Goal: Task Accomplishment & Management: Complete application form

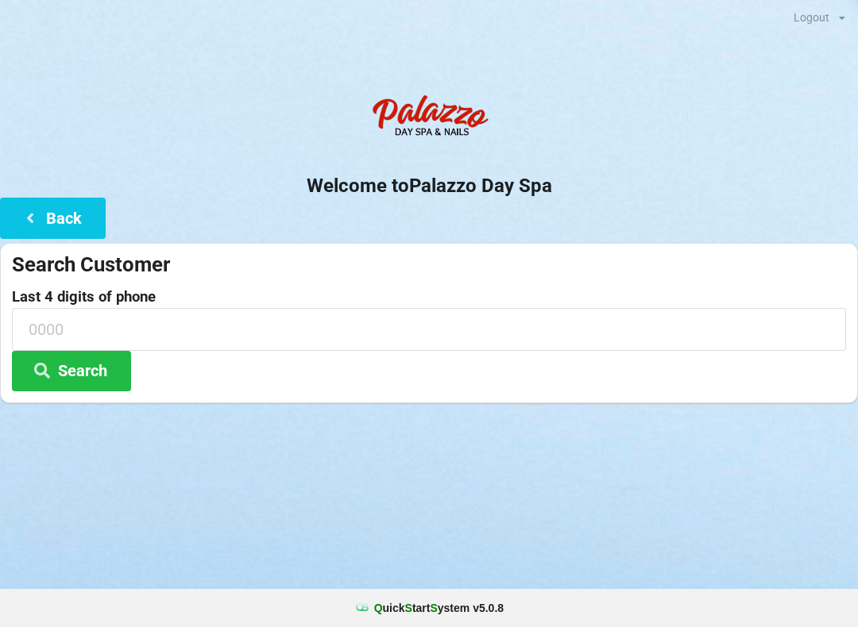
click at [25, 223] on icon at bounding box center [30, 217] width 19 height 14
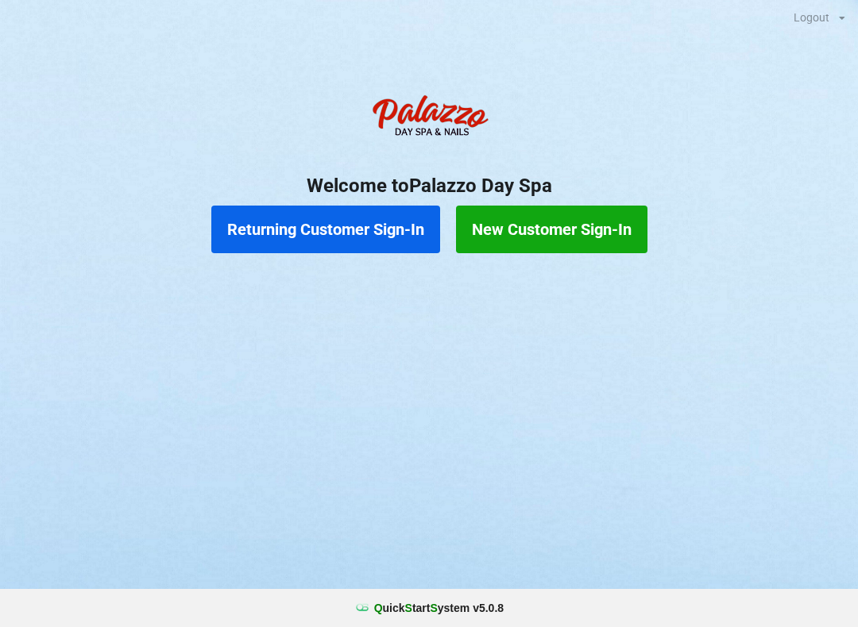
click at [321, 222] on button "Returning Customer Sign-In" at bounding box center [325, 230] width 229 height 48
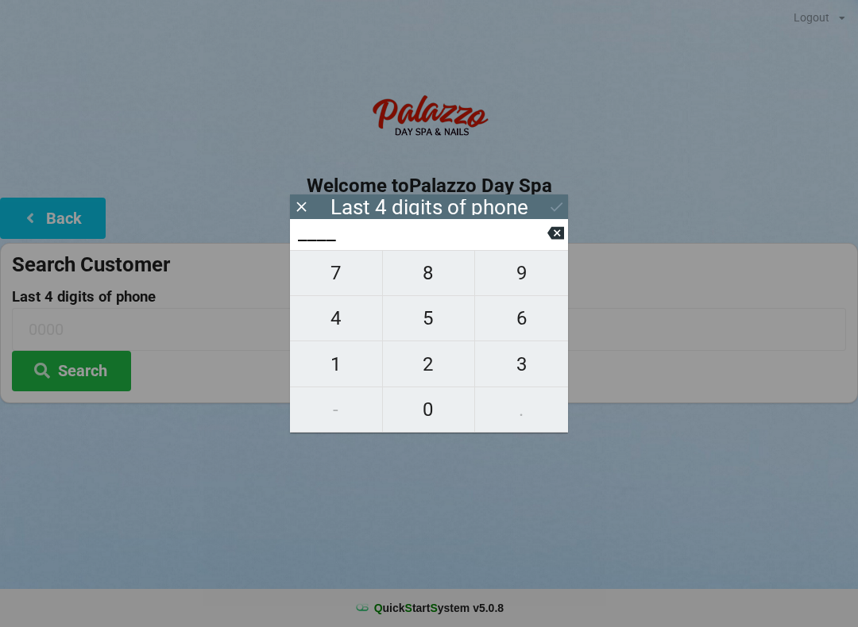
click at [349, 290] on span "7" at bounding box center [336, 273] width 92 height 33
type input "7___"
click at [426, 279] on span "8" at bounding box center [429, 273] width 92 height 33
type input "78__"
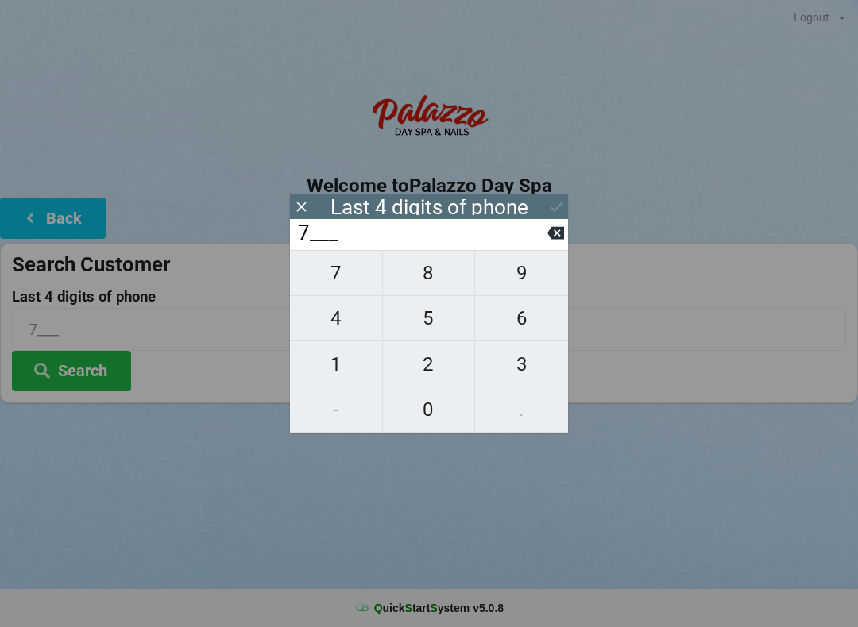
type input "78__"
click at [521, 330] on span "6" at bounding box center [521, 318] width 93 height 33
type input "786_"
click at [426, 372] on span "2" at bounding box center [429, 364] width 92 height 33
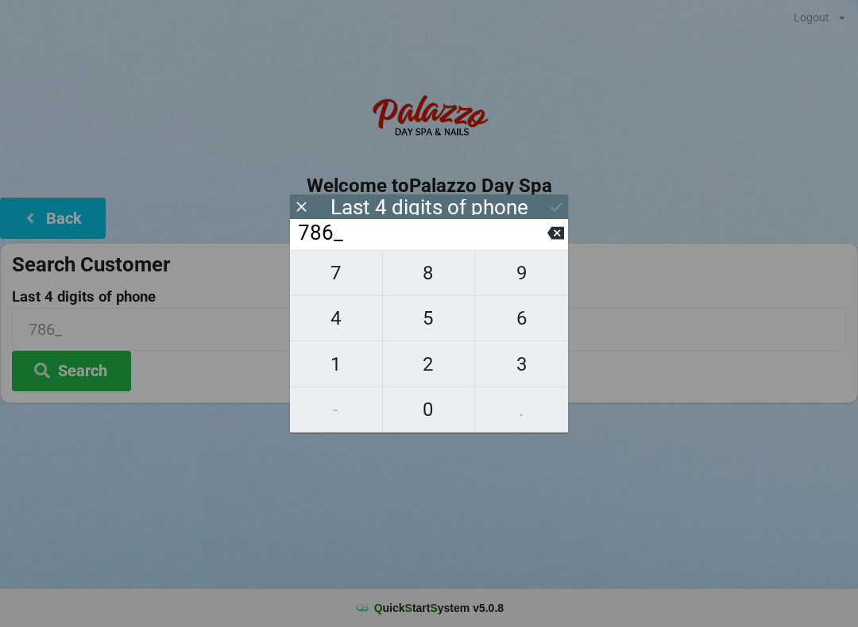
type input "7862"
click at [550, 241] on icon at bounding box center [555, 233] width 17 height 17
click at [433, 283] on span "8" at bounding box center [429, 273] width 92 height 33
type input "7868"
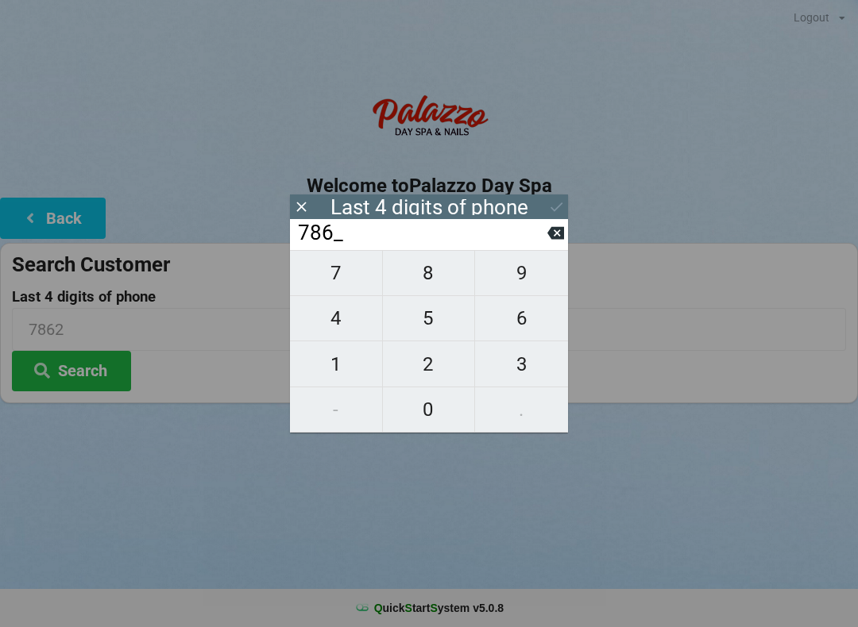
type input "7868"
click at [518, 321] on div "7 8 9 4 5 6 1 2 3 - 0 ." at bounding box center [429, 341] width 278 height 183
click at [548, 241] on icon at bounding box center [555, 233] width 17 height 17
click at [549, 238] on icon at bounding box center [555, 233] width 17 height 13
click at [544, 238] on input "78__" at bounding box center [421, 233] width 251 height 25
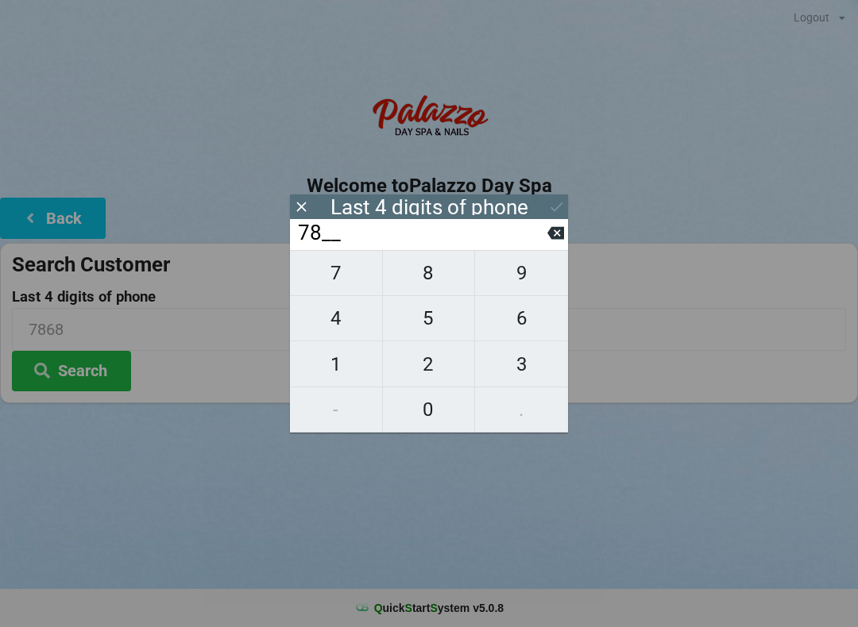
click at [546, 243] on input "78__" at bounding box center [421, 233] width 251 height 25
click at [544, 241] on input "78__" at bounding box center [421, 233] width 251 height 25
click at [545, 243] on input "78__" at bounding box center [421, 233] width 251 height 25
click at [549, 237] on icon at bounding box center [555, 233] width 17 height 13
click at [552, 232] on icon at bounding box center [555, 233] width 17 height 17
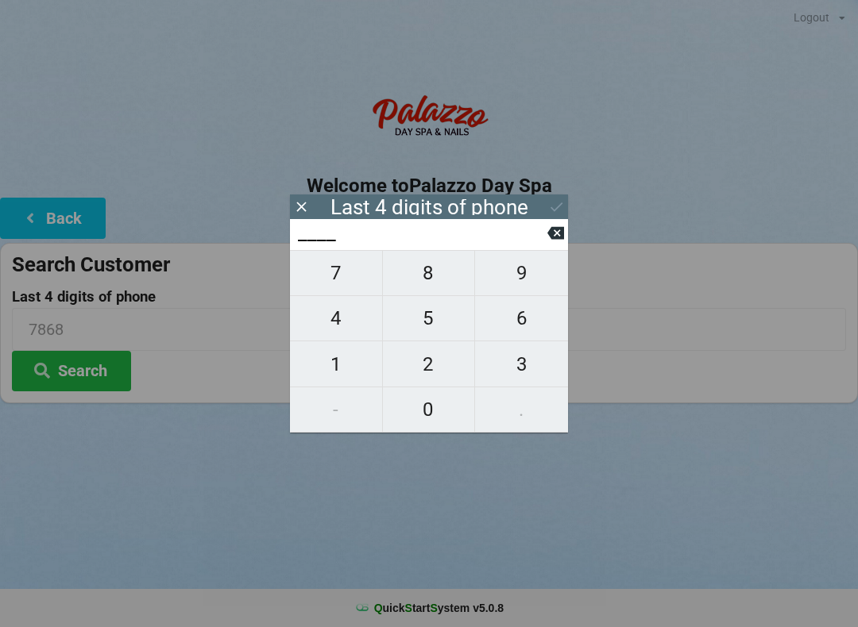
click at [344, 333] on span "4" at bounding box center [336, 318] width 92 height 33
type input "4___"
click at [430, 276] on span "8" at bounding box center [429, 273] width 92 height 33
type input "48__"
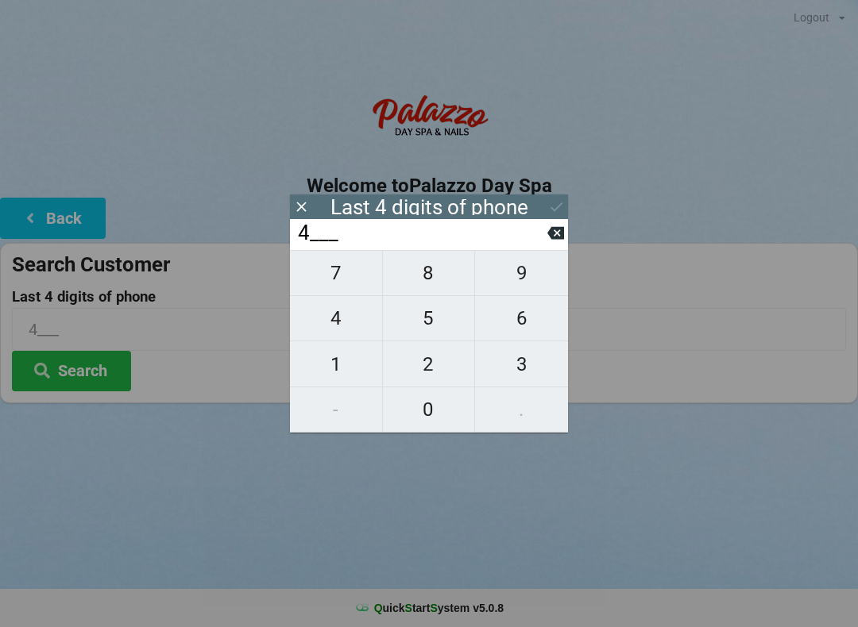
type input "48__"
click at [434, 284] on span "8" at bounding box center [429, 273] width 92 height 33
type input "488_"
click at [429, 328] on span "5" at bounding box center [429, 318] width 92 height 33
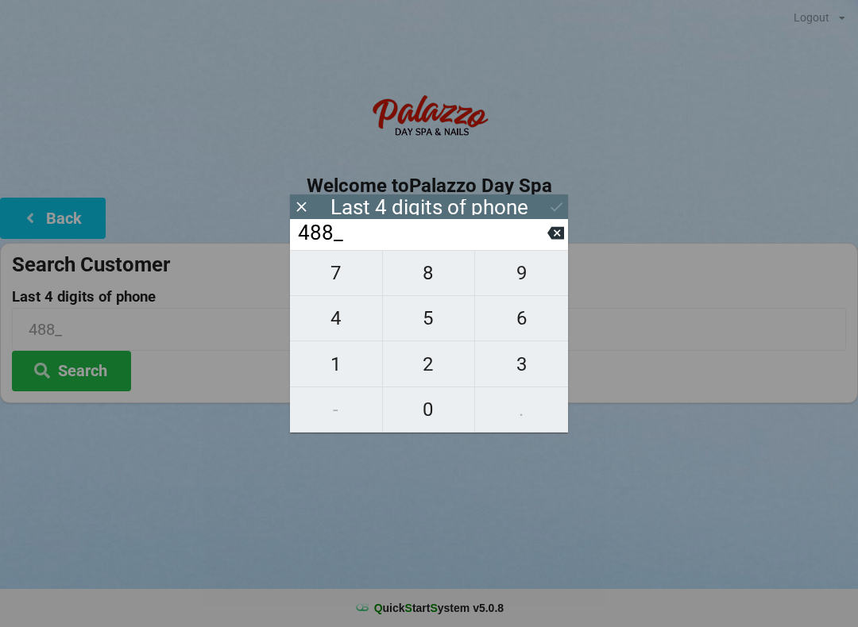
type input "4885"
click at [554, 206] on icon at bounding box center [556, 207] width 17 height 17
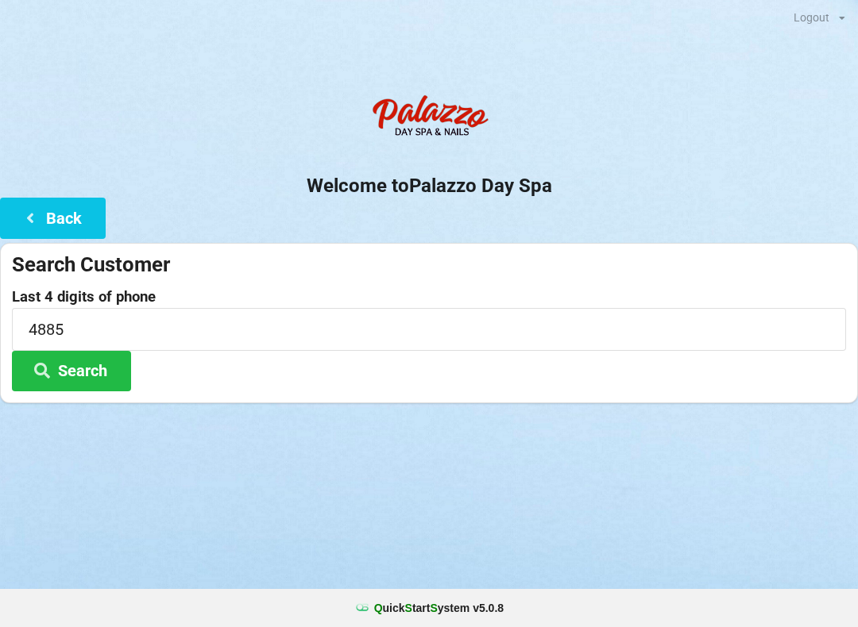
click at [92, 365] on button "Search" at bounding box center [71, 371] width 119 height 41
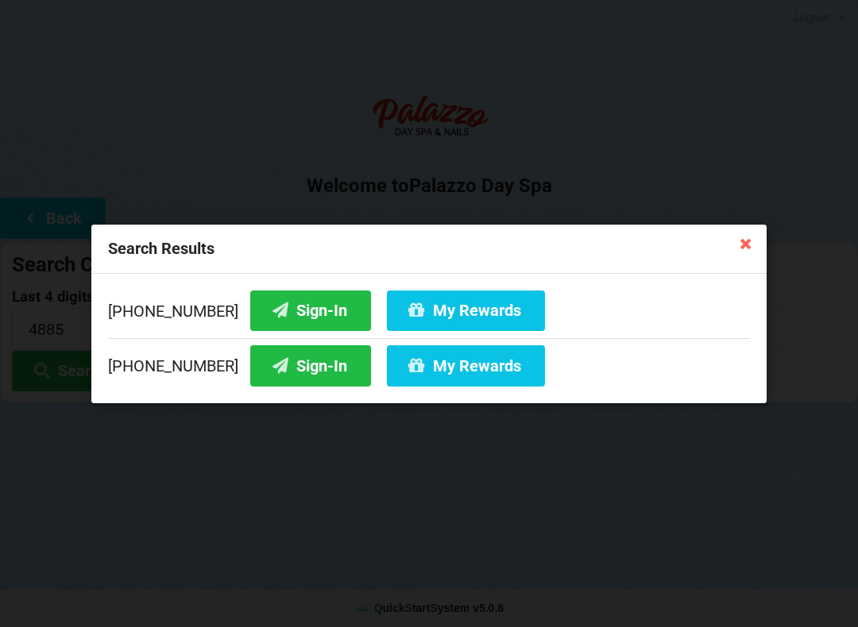
click at [292, 313] on button "Sign-In" at bounding box center [310, 310] width 121 height 41
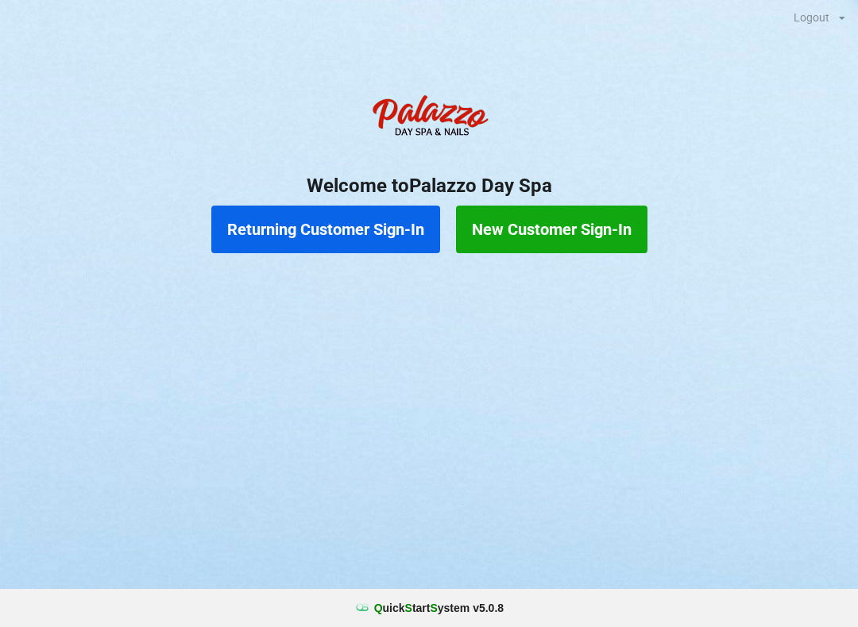
click at [352, 220] on button "Returning Customer Sign-In" at bounding box center [325, 230] width 229 height 48
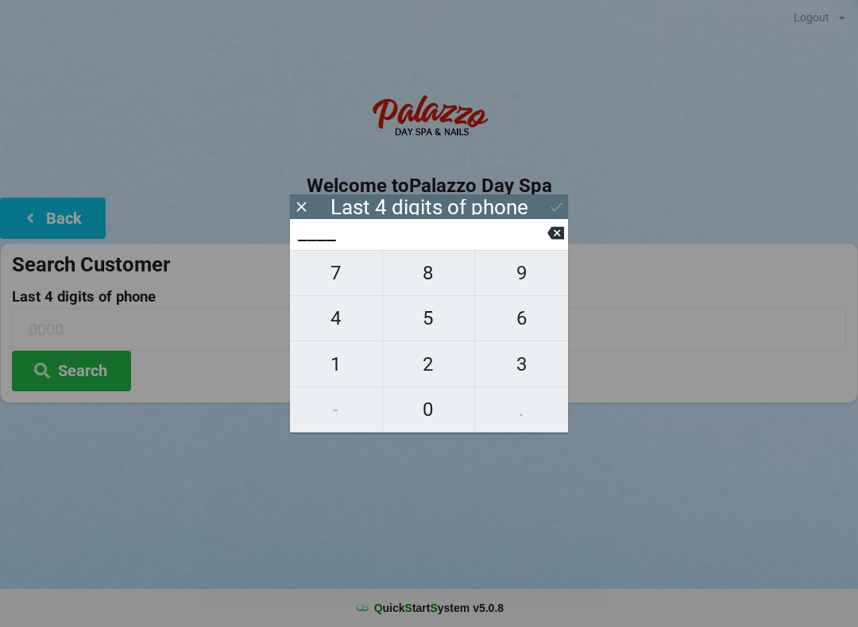
click at [527, 315] on span "6" at bounding box center [521, 318] width 93 height 33
type input "6___"
click at [339, 353] on span "1" at bounding box center [336, 364] width 92 height 33
type input "61__"
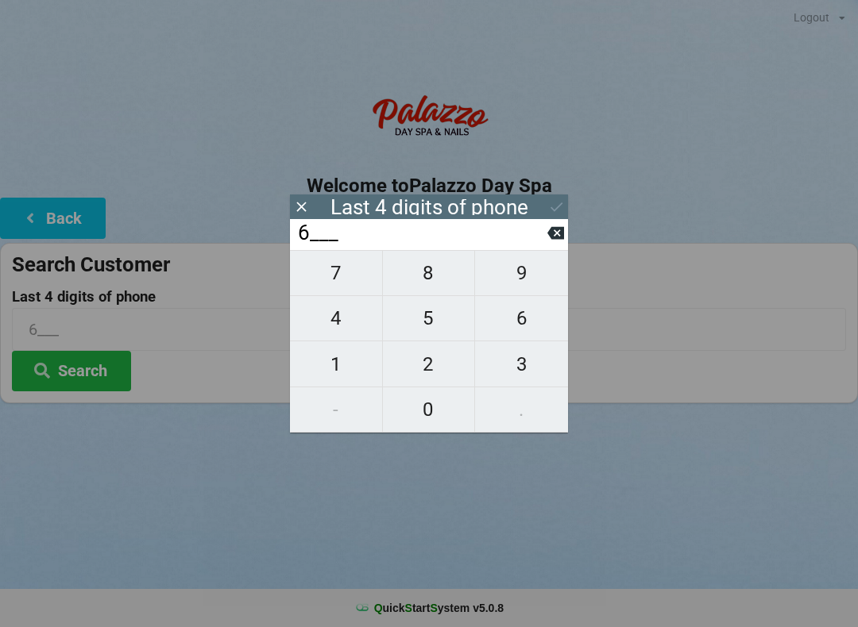
type input "61__"
click at [334, 351] on span "1" at bounding box center [336, 364] width 92 height 33
type input "611_"
click at [334, 352] on span "1" at bounding box center [336, 364] width 92 height 33
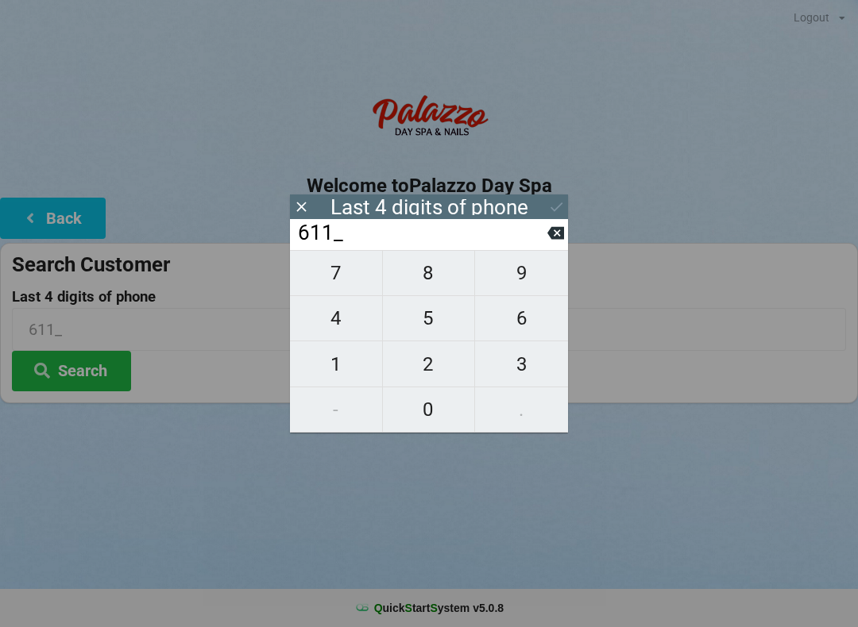
type input "6111"
click at [100, 376] on button "Search" at bounding box center [71, 371] width 119 height 41
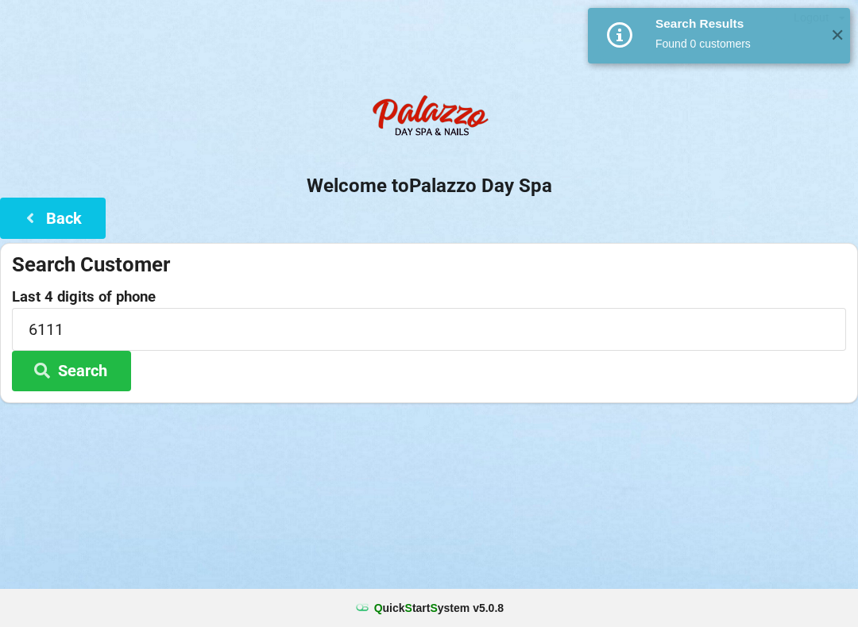
click at [95, 368] on button "Search" at bounding box center [71, 371] width 119 height 41
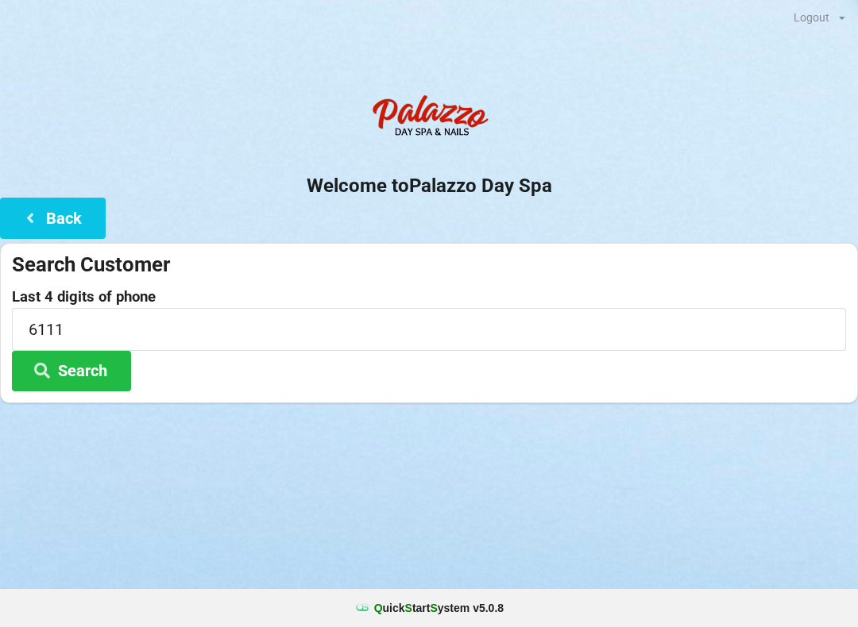
click at [75, 222] on button "Back" at bounding box center [53, 218] width 106 height 41
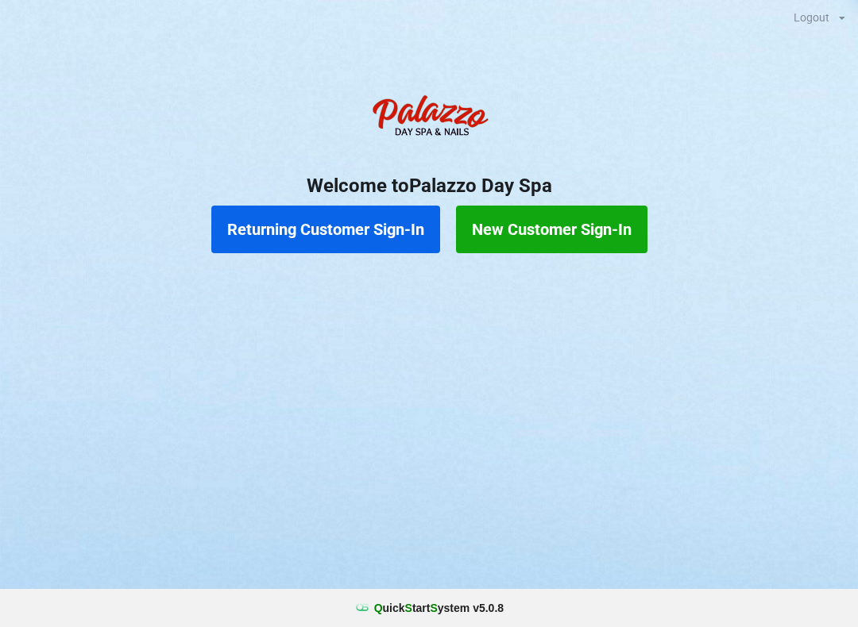
click at [614, 242] on button "New Customer Sign-In" at bounding box center [551, 230] width 191 height 48
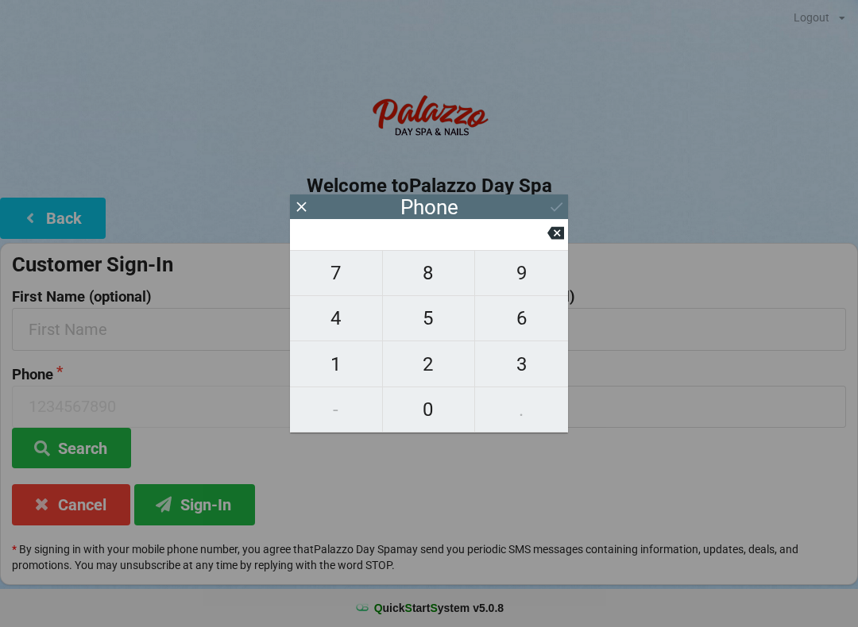
click at [528, 354] on span "3" at bounding box center [521, 364] width 93 height 33
type input "3"
click at [550, 240] on icon at bounding box center [555, 233] width 17 height 13
click at [517, 278] on span "9" at bounding box center [521, 273] width 93 height 33
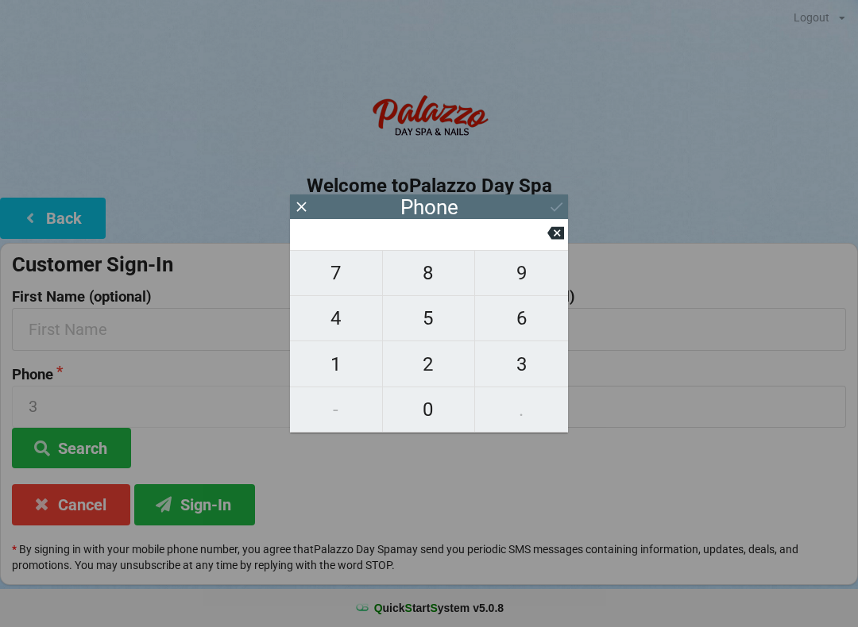
type input "9"
click at [349, 280] on span "7" at bounding box center [336, 273] width 92 height 33
type input "97"
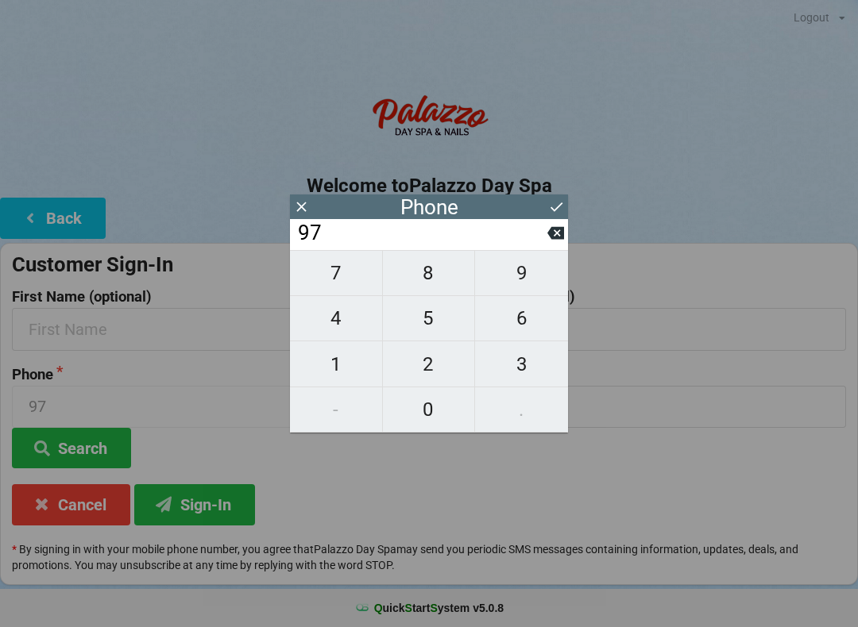
click at [529, 365] on span "3" at bounding box center [521, 364] width 93 height 33
type input "973"
click at [518, 279] on span "9" at bounding box center [521, 273] width 93 height 33
type input "9739"
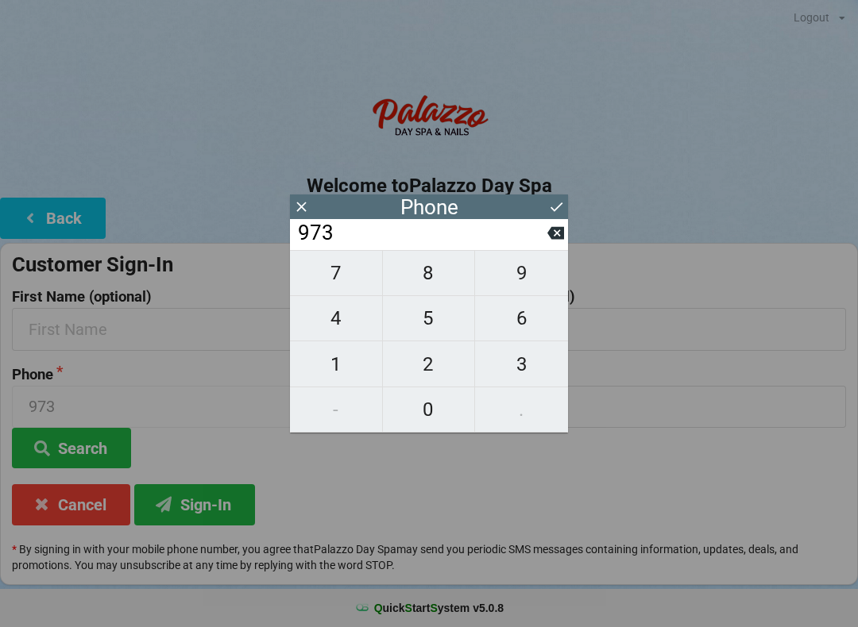
type input "9739"
click at [354, 311] on span "4" at bounding box center [336, 318] width 92 height 33
type input "97394"
click at [436, 312] on span "5" at bounding box center [429, 318] width 92 height 33
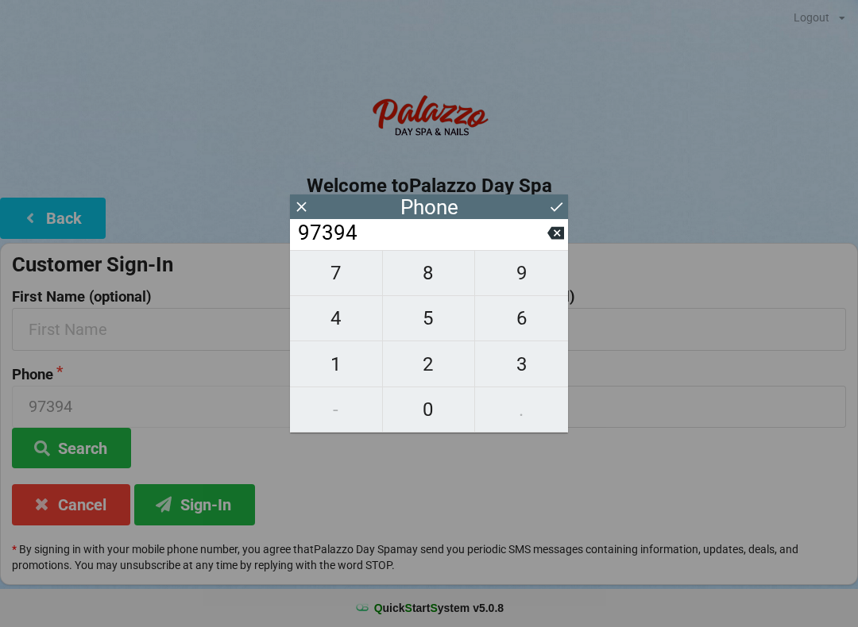
type input "973945"
click at [516, 317] on span "6" at bounding box center [521, 318] width 93 height 33
type input "9739456"
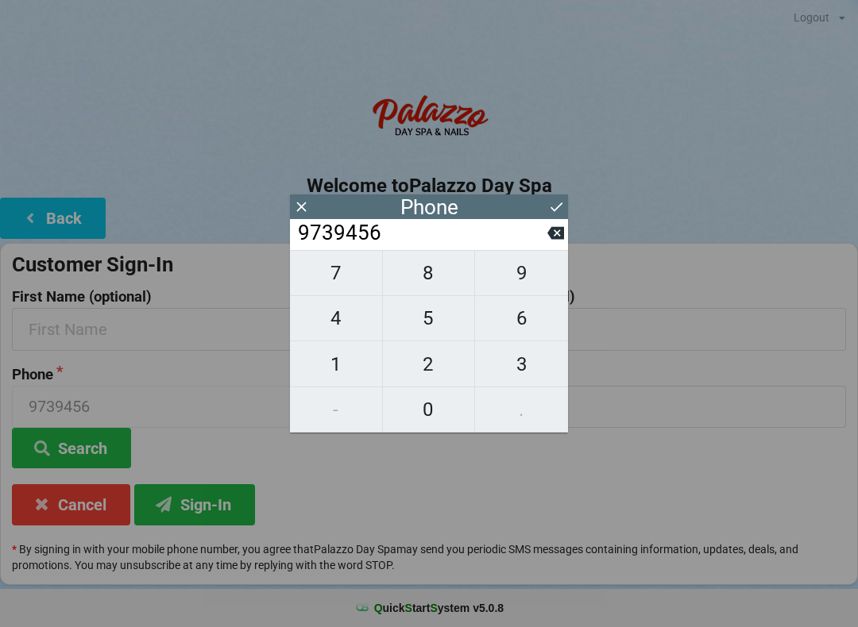
click at [353, 351] on span "1" at bounding box center [336, 364] width 92 height 33
type input "97394561"
click at [353, 355] on span "1" at bounding box center [336, 364] width 92 height 33
type input "973945611"
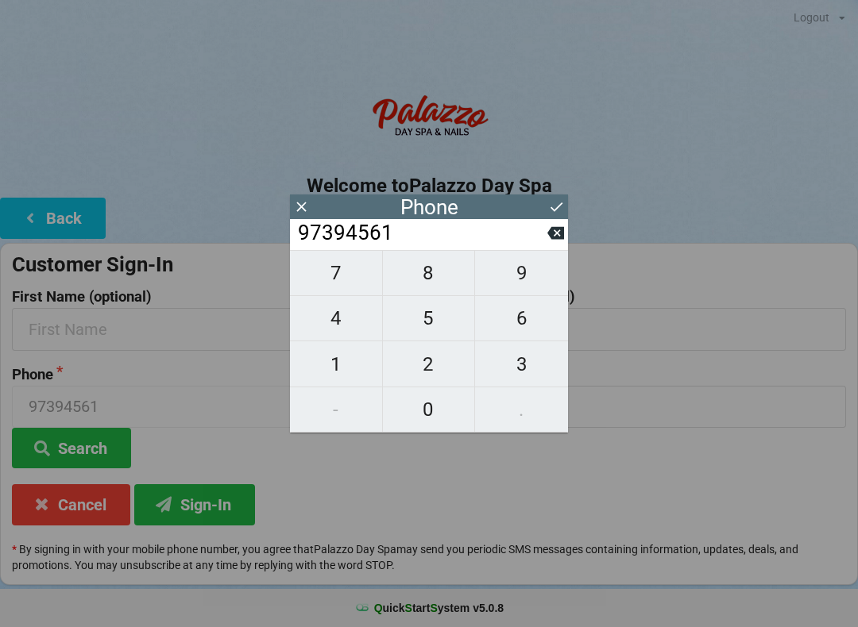
type input "973945611"
click at [350, 353] on span "1" at bounding box center [336, 364] width 92 height 33
type input "9739456111"
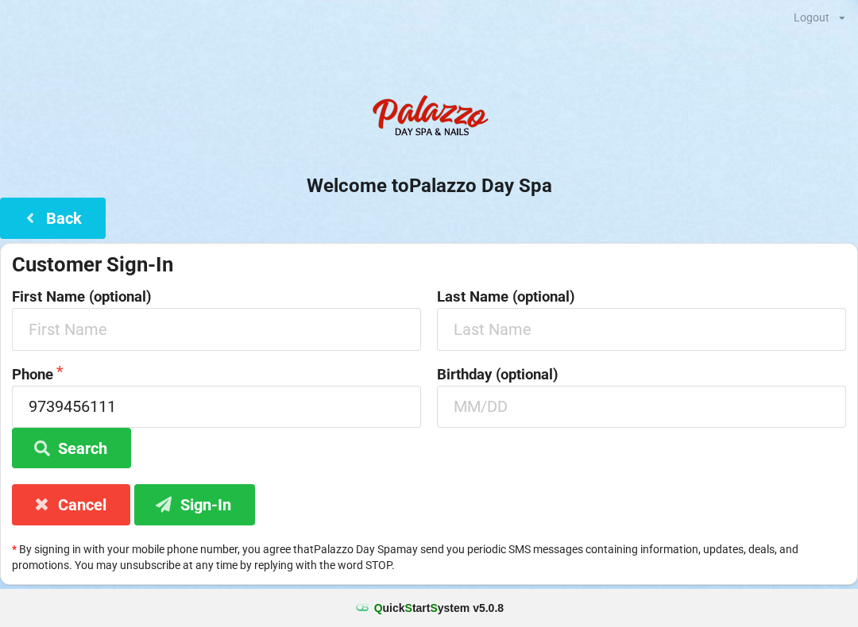
click at [218, 487] on button "Sign-In" at bounding box center [194, 504] width 121 height 41
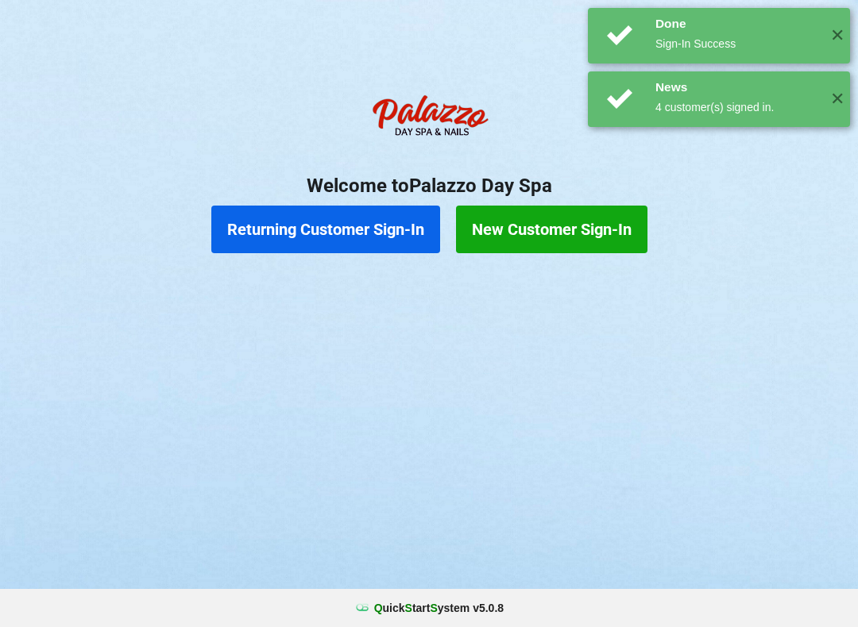
click at [271, 312] on div "Logout Logout Sign-In Welcome to Palazzo Day Spa Returning Customer Sign-In New…" at bounding box center [429, 313] width 858 height 627
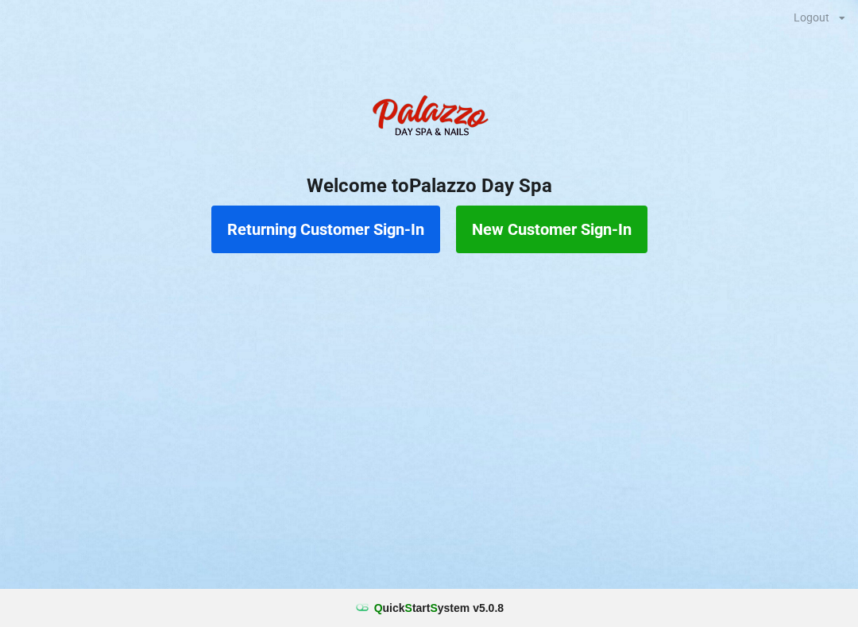
click at [596, 233] on button "New Customer Sign-In" at bounding box center [551, 230] width 191 height 48
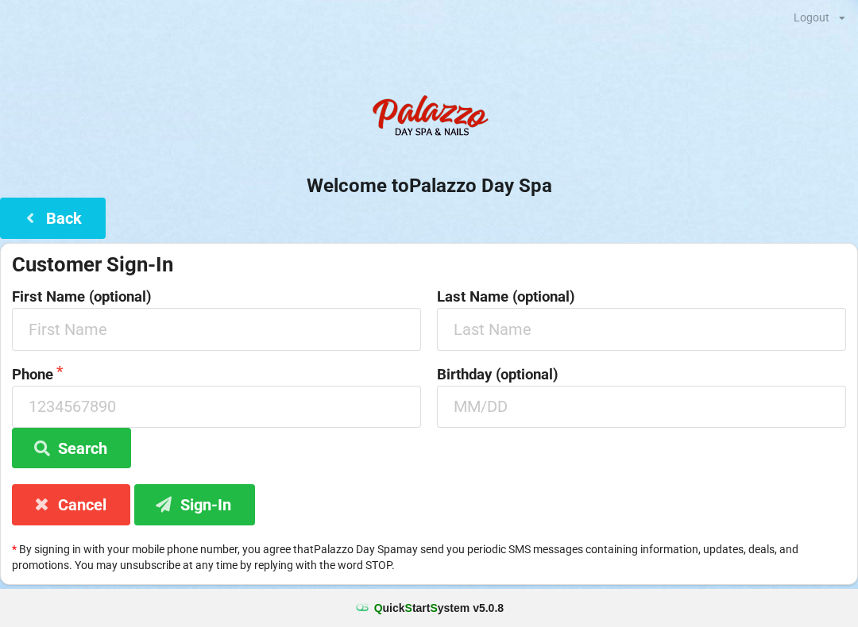
click at [650, 231] on div "Welcome to Palazzo Day Spa Back Customer Sign-In First Name (optional) Last Nam…" at bounding box center [429, 336] width 858 height 499
click at [68, 501] on button "Cancel" at bounding box center [71, 504] width 118 height 41
click at [84, 498] on button "Cancel" at bounding box center [71, 504] width 118 height 41
click at [83, 502] on button "Cancel" at bounding box center [71, 504] width 118 height 41
click at [83, 199] on button "Back" at bounding box center [53, 218] width 106 height 41
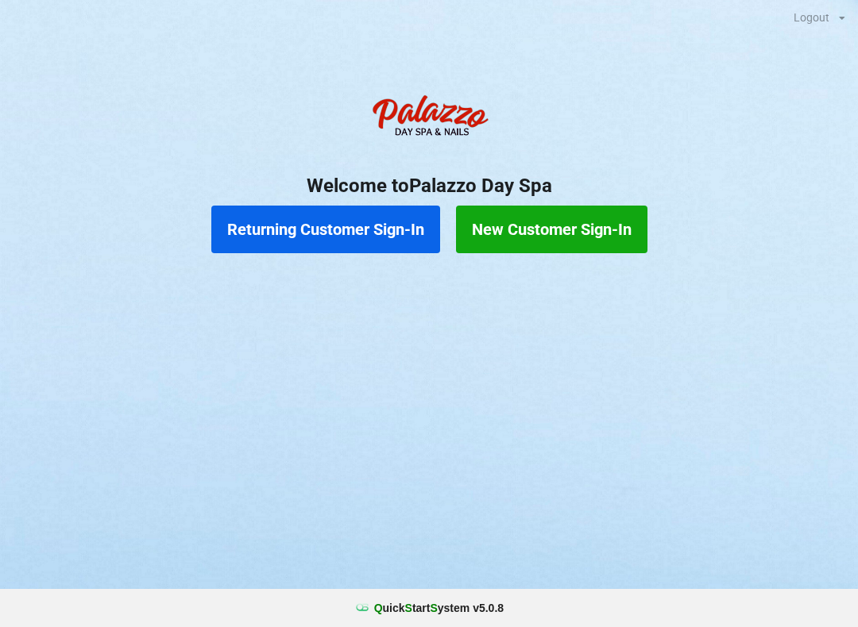
click at [346, 232] on button "Returning Customer Sign-In" at bounding box center [325, 230] width 229 height 48
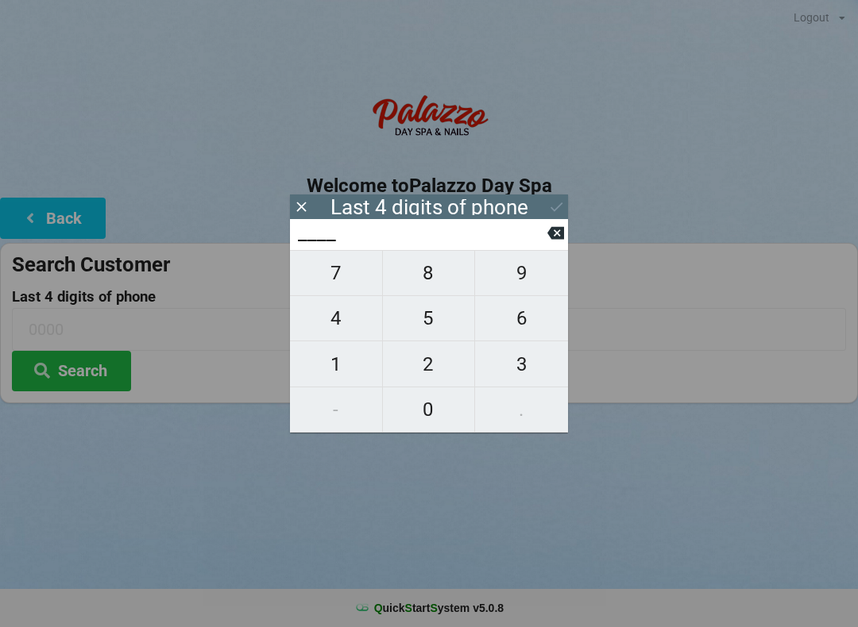
click at [332, 289] on span "7" at bounding box center [336, 273] width 92 height 33
type input "7___"
click at [434, 426] on span "0" at bounding box center [429, 409] width 92 height 33
type input "70__"
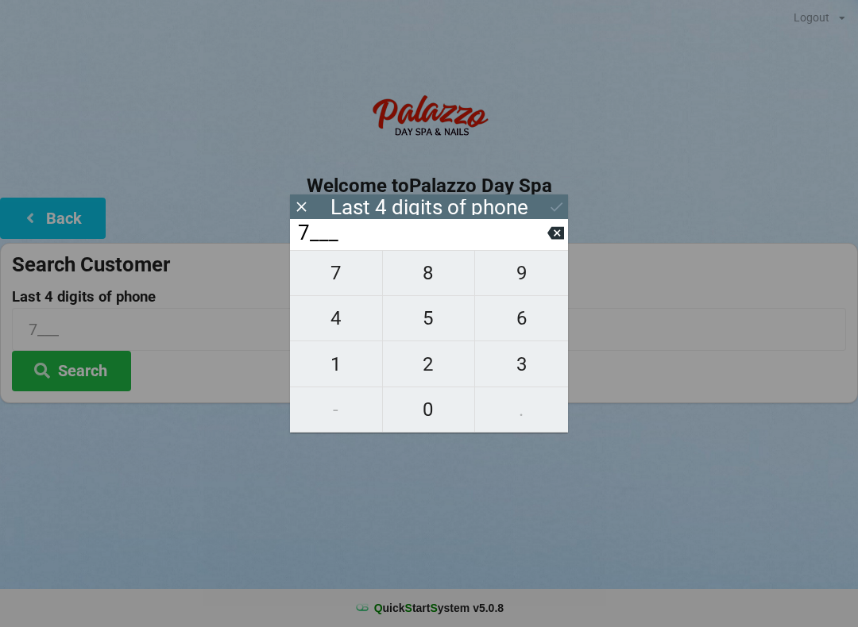
type input "70__"
click at [527, 380] on span "3" at bounding box center [521, 364] width 93 height 33
type input "703_"
click at [423, 330] on span "5" at bounding box center [429, 318] width 92 height 33
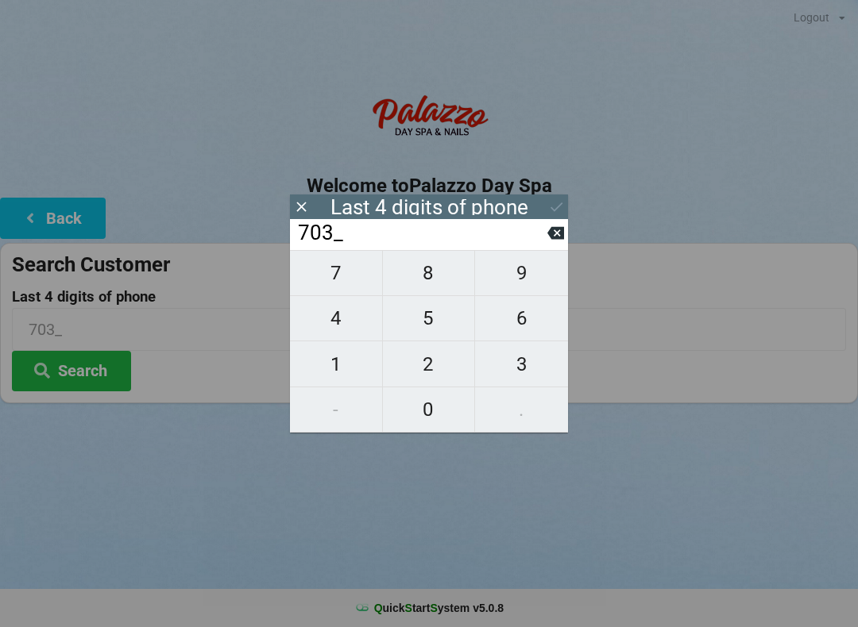
type input "7035"
click at [421, 419] on div "7 8 9 4 5 6 1 2 3 - 0 ." at bounding box center [429, 341] width 278 height 183
click at [330, 287] on div "7 8 9 4 5 6 1 2 3 - 0 ." at bounding box center [429, 341] width 278 height 183
click at [547, 241] on icon at bounding box center [555, 233] width 17 height 17
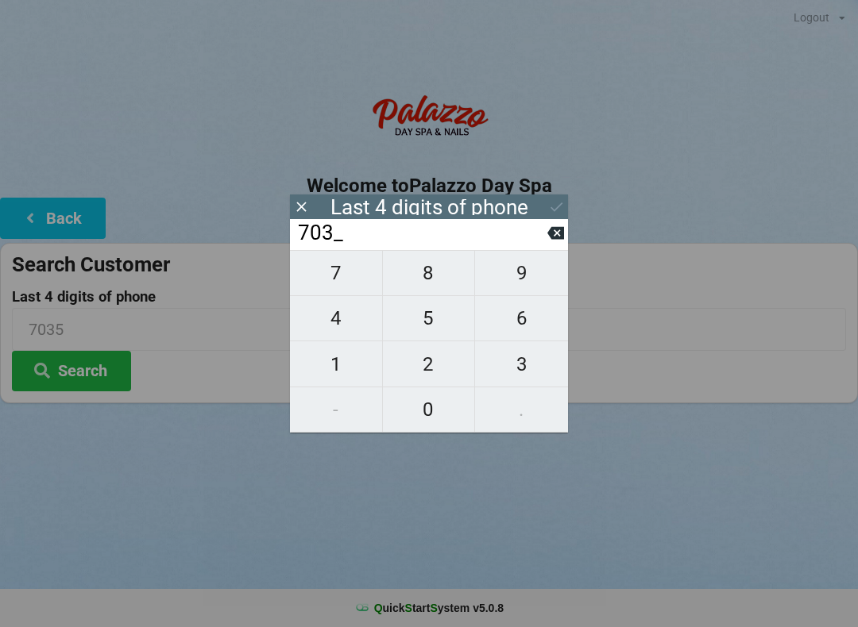
click at [421, 334] on span "5" at bounding box center [429, 318] width 92 height 33
click at [425, 425] on div "7 8 9 4 5 6 1 2 3 - 0 ." at bounding box center [429, 341] width 278 height 183
click at [546, 240] on input "7035" at bounding box center [421, 233] width 251 height 25
click at [536, 246] on input "7035" at bounding box center [421, 233] width 251 height 25
click at [531, 241] on input "7035" at bounding box center [421, 233] width 251 height 25
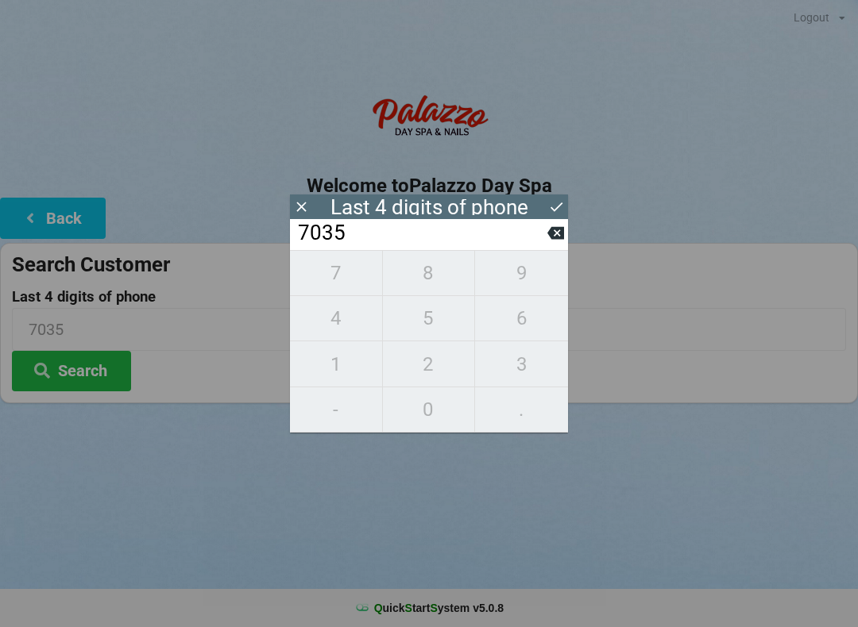
click at [532, 244] on input "7035" at bounding box center [421, 233] width 251 height 25
click at [537, 246] on input "7035" at bounding box center [421, 233] width 251 height 25
click at [553, 241] on icon at bounding box center [555, 233] width 17 height 17
click at [543, 246] on input "703_" at bounding box center [421, 233] width 251 height 25
click at [549, 244] on button at bounding box center [555, 232] width 17 height 21
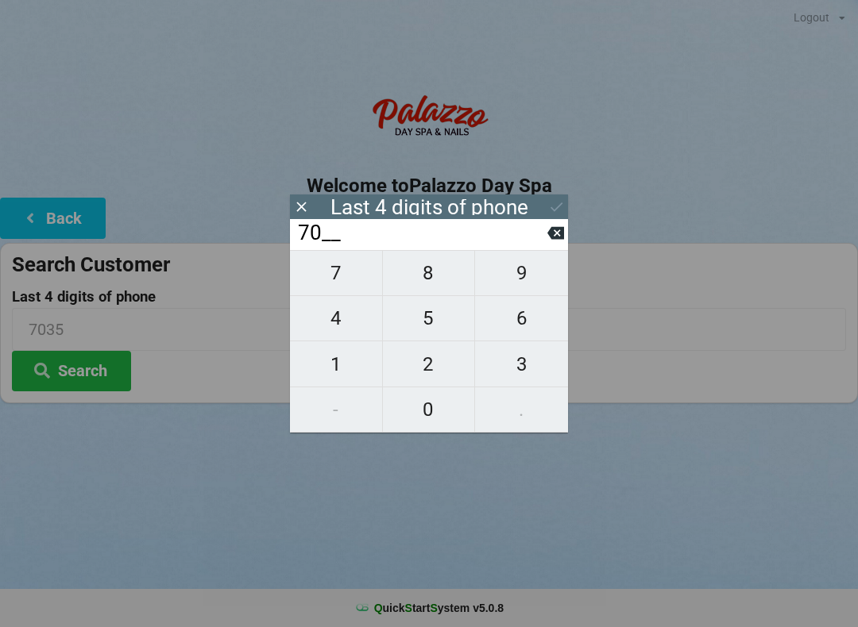
click at [543, 235] on input "70__" at bounding box center [421, 233] width 251 height 25
click at [543, 241] on input "70__" at bounding box center [421, 233] width 251 height 25
click at [549, 233] on icon at bounding box center [555, 233] width 17 height 17
click at [544, 237] on input "7___" at bounding box center [421, 233] width 251 height 25
click at [542, 240] on input "7___" at bounding box center [421, 233] width 251 height 25
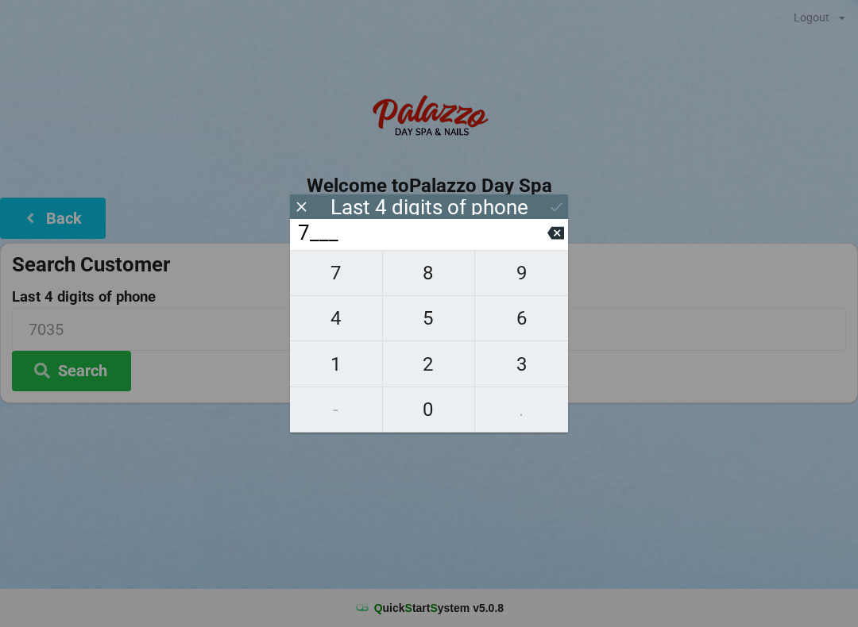
click at [536, 233] on input "7___" at bounding box center [421, 233] width 251 height 25
click at [540, 245] on input "7___" at bounding box center [421, 233] width 251 height 25
click at [546, 241] on input "7___" at bounding box center [421, 233] width 251 height 25
click at [551, 237] on icon at bounding box center [555, 233] width 17 height 13
click at [511, 366] on span "3" at bounding box center [521, 364] width 93 height 33
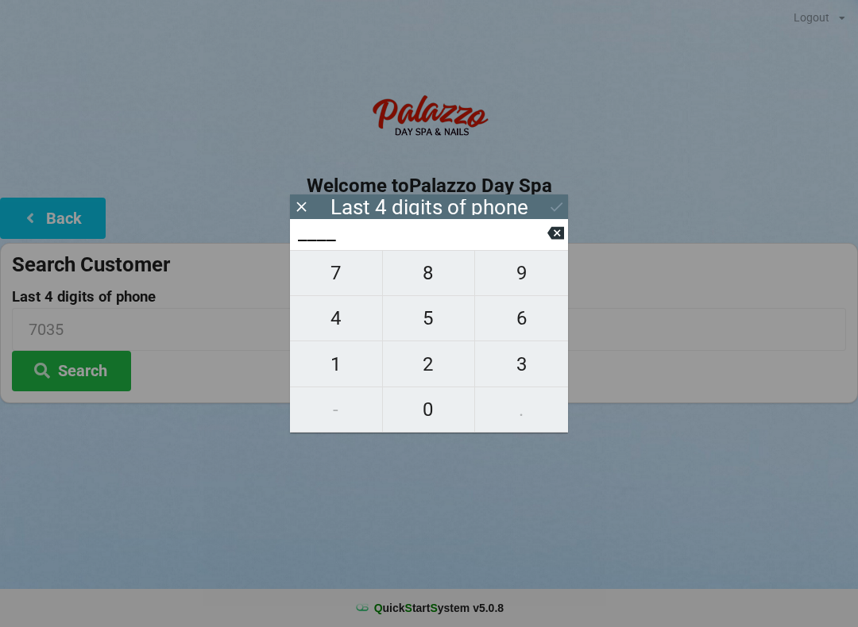
type input "3___"
click at [426, 415] on span "0" at bounding box center [429, 409] width 92 height 33
type input "30__"
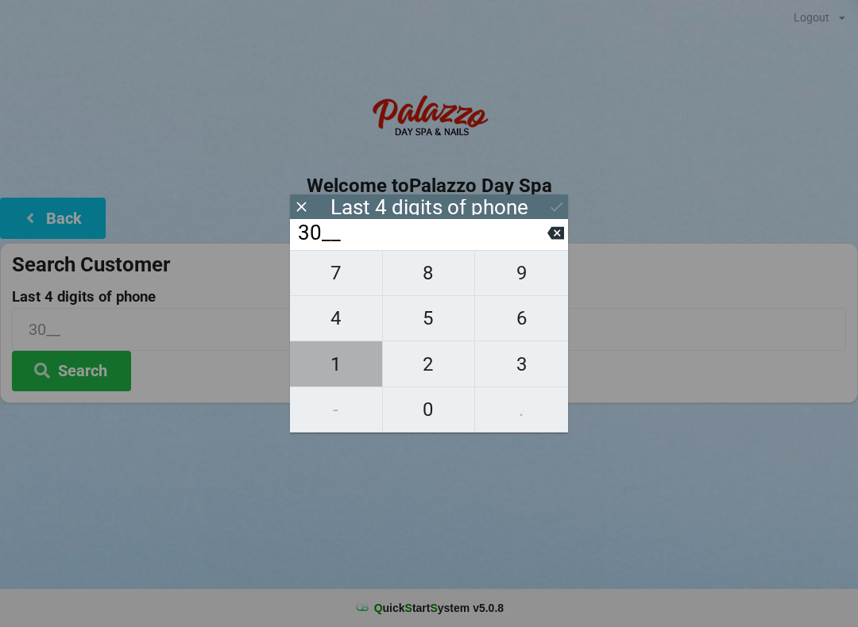
click at [325, 371] on span "1" at bounding box center [336, 364] width 92 height 33
type input "301_"
click at [341, 327] on span "4" at bounding box center [336, 318] width 92 height 33
type input "3014"
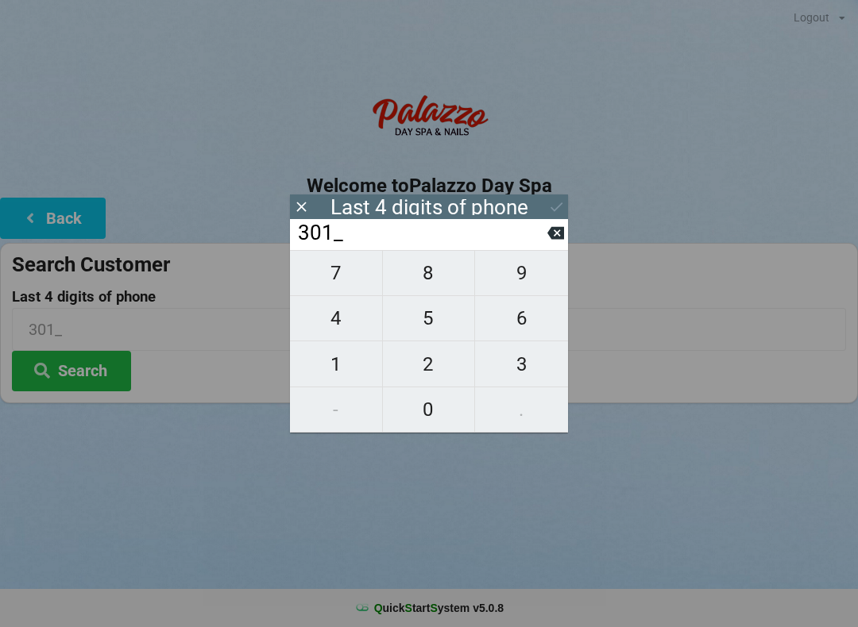
type input "3014"
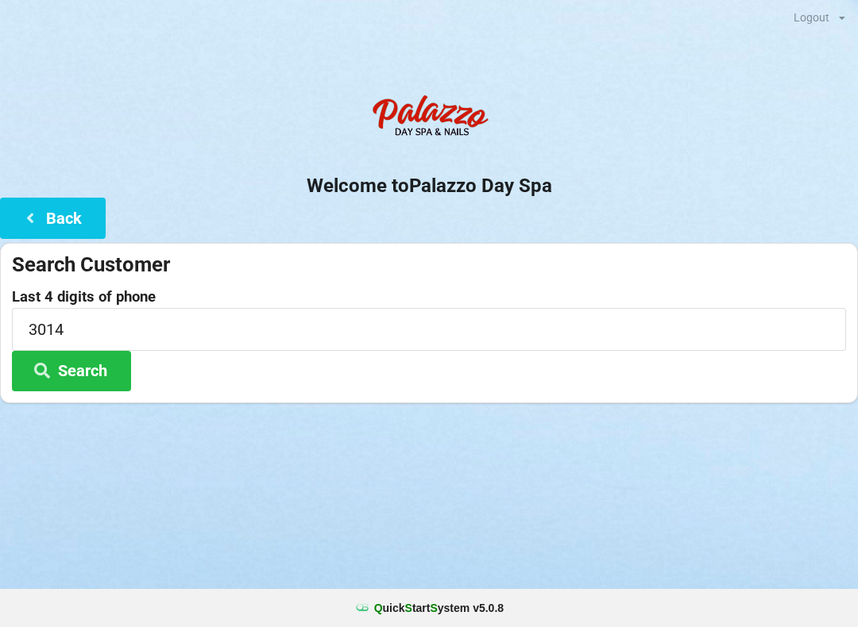
click at [552, 190] on h2 "Welcome to [GEOGRAPHIC_DATA]" at bounding box center [429, 186] width 858 height 25
click at [83, 370] on button "Search" at bounding box center [71, 371] width 119 height 41
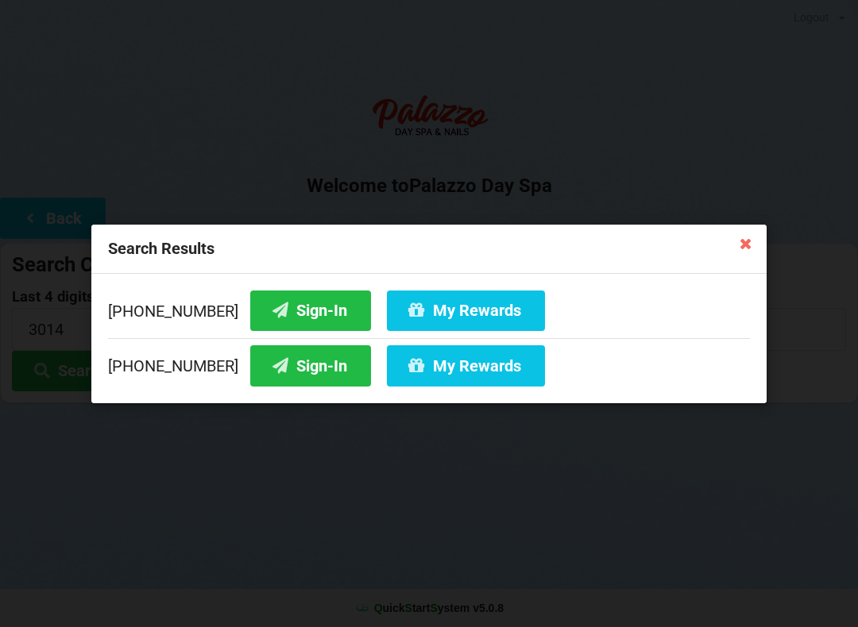
click at [291, 316] on button "Sign-In" at bounding box center [310, 310] width 121 height 41
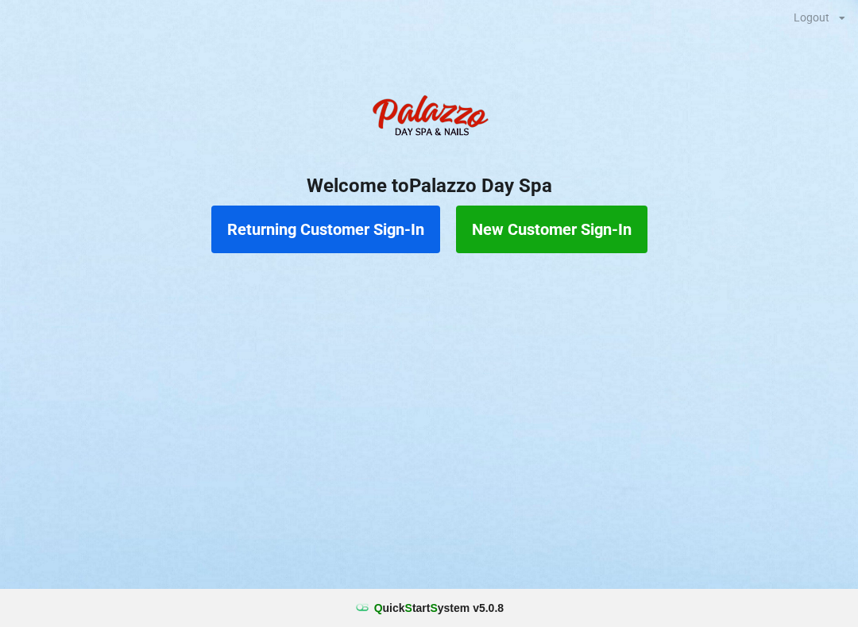
click at [303, 231] on button "Returning Customer Sign-In" at bounding box center [325, 230] width 229 height 48
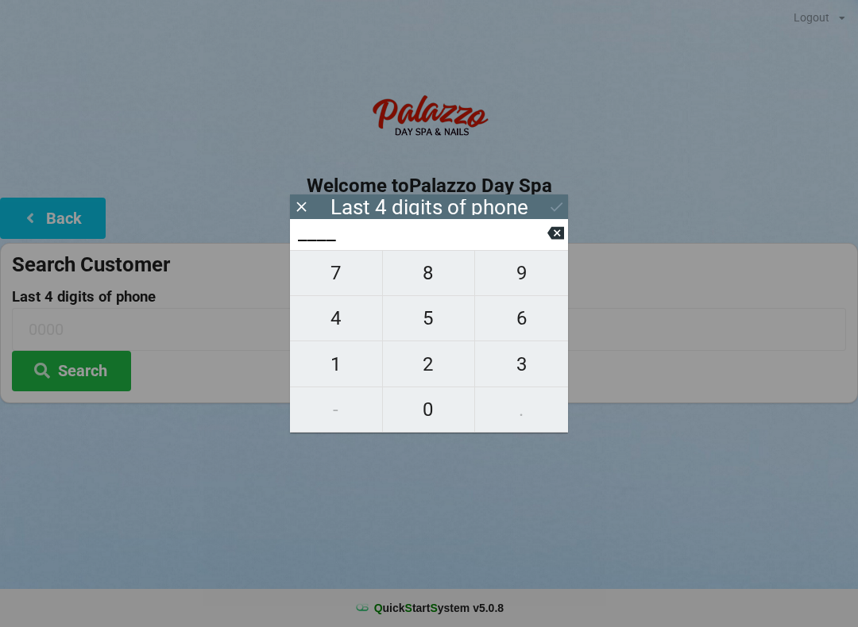
click at [530, 374] on span "3" at bounding box center [521, 364] width 93 height 33
type input "3___"
click at [530, 334] on span "6" at bounding box center [521, 318] width 93 height 33
type input "36__"
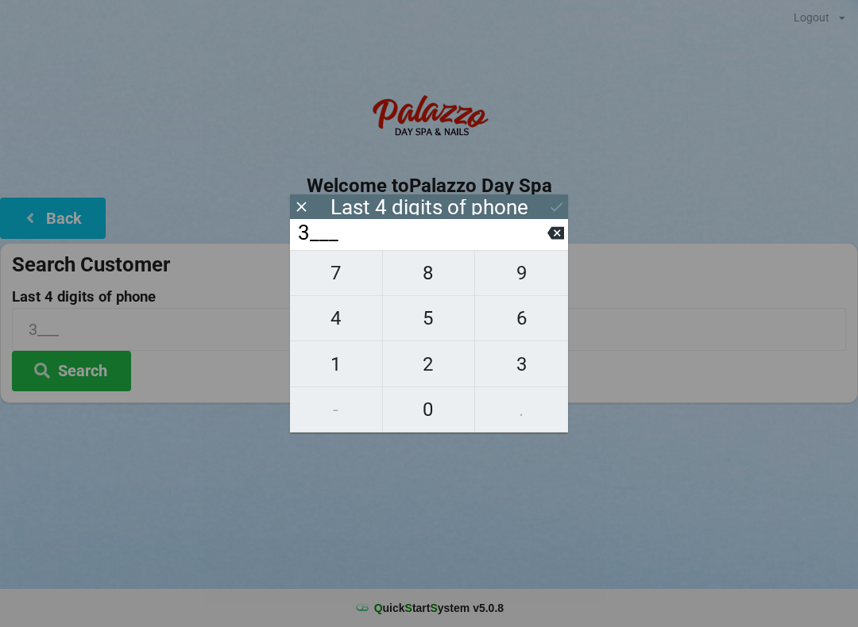
type input "36__"
click at [522, 330] on span "6" at bounding box center [521, 318] width 93 height 33
type input "366_"
click at [515, 387] on button "3" at bounding box center [521, 363] width 93 height 45
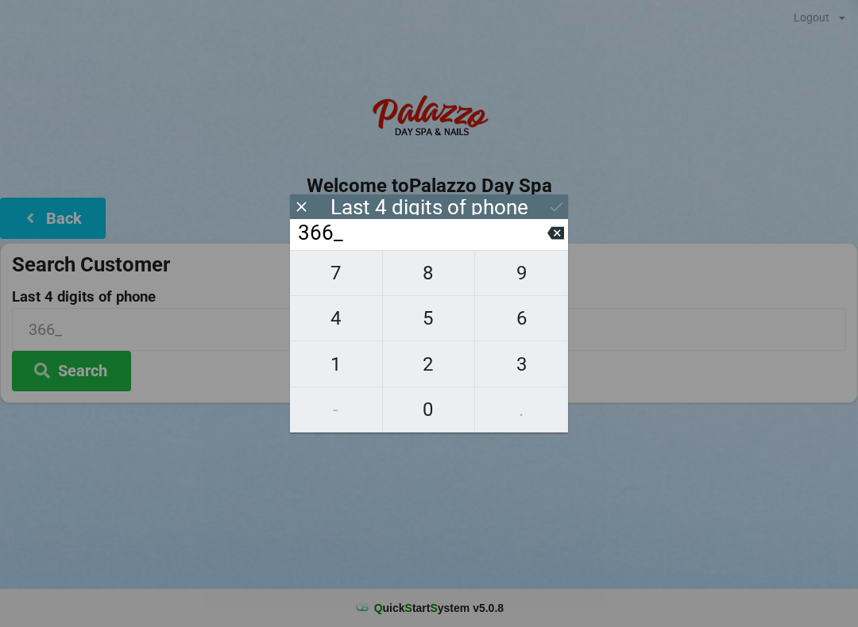
type input "3663"
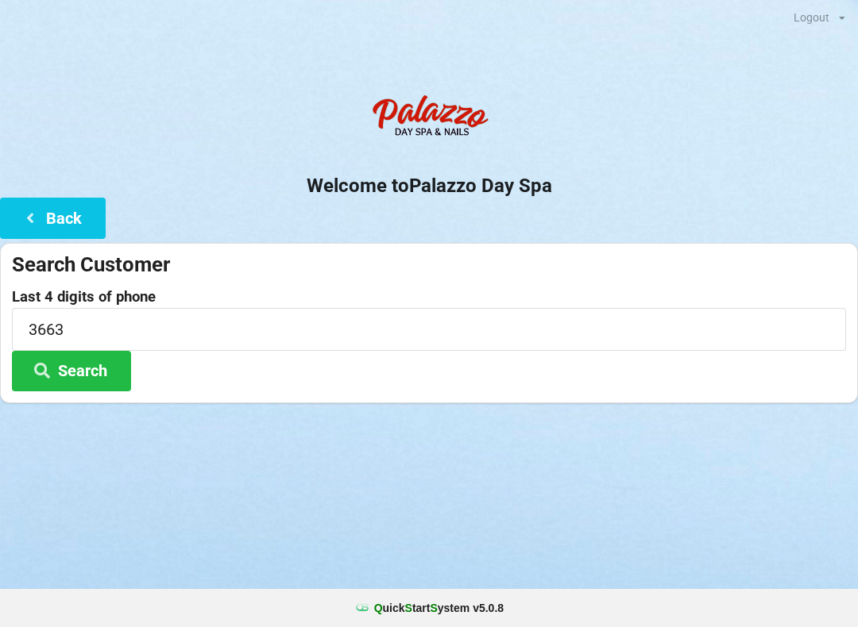
click at [80, 384] on button "Search" at bounding box center [71, 371] width 119 height 41
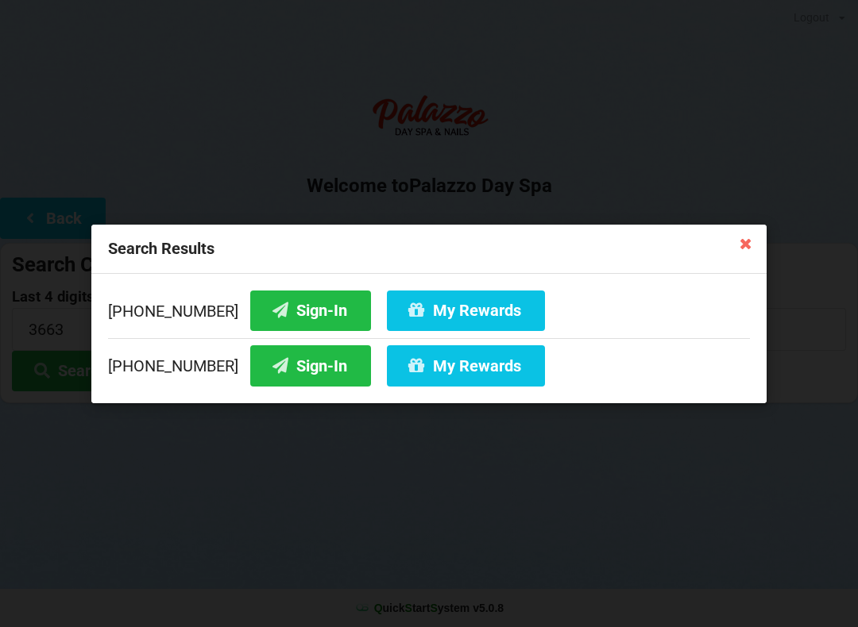
click at [281, 374] on button "Sign-In" at bounding box center [310, 365] width 121 height 41
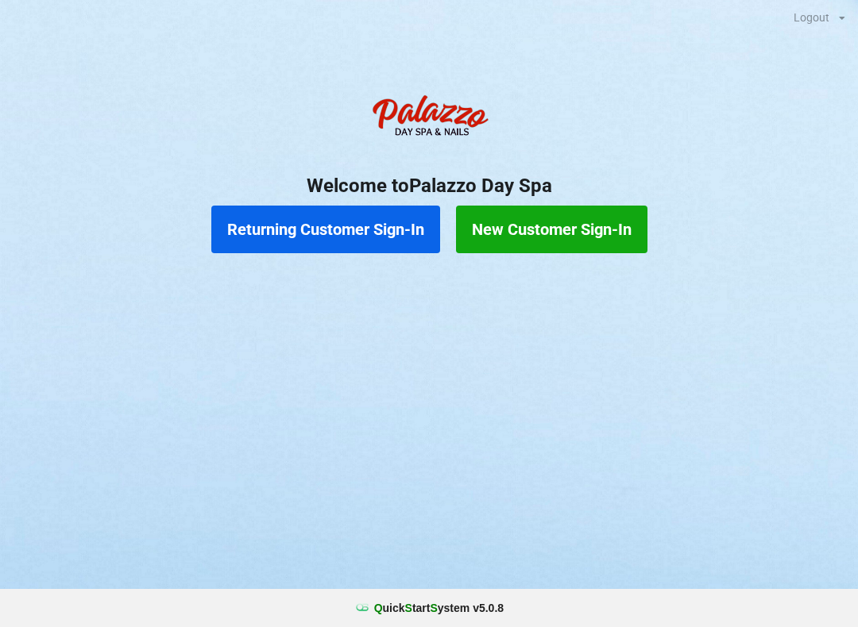
click at [555, 234] on button "New Customer Sign-In" at bounding box center [551, 230] width 191 height 48
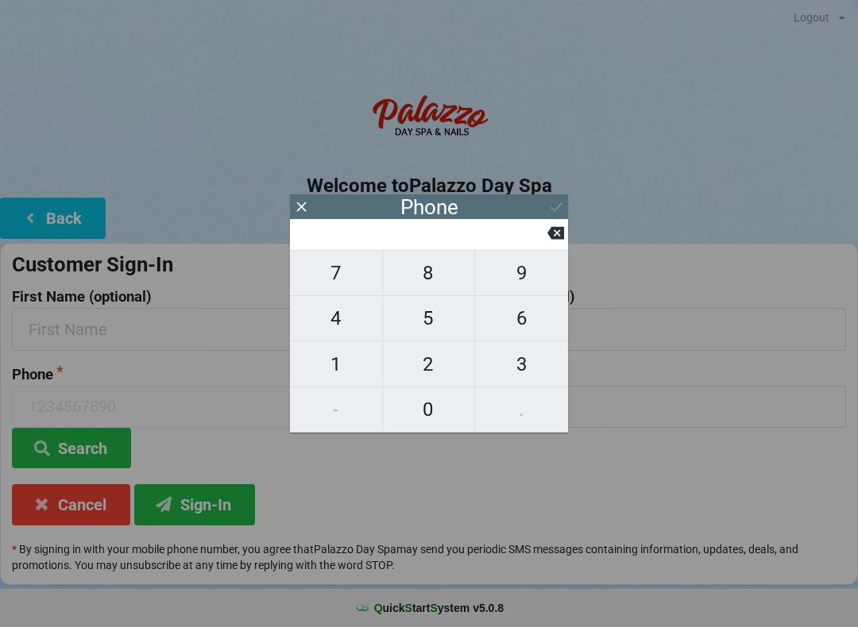
click at [430, 284] on span "8" at bounding box center [429, 273] width 92 height 33
type input "8"
click at [512, 280] on span "9" at bounding box center [521, 273] width 93 height 33
type input "89"
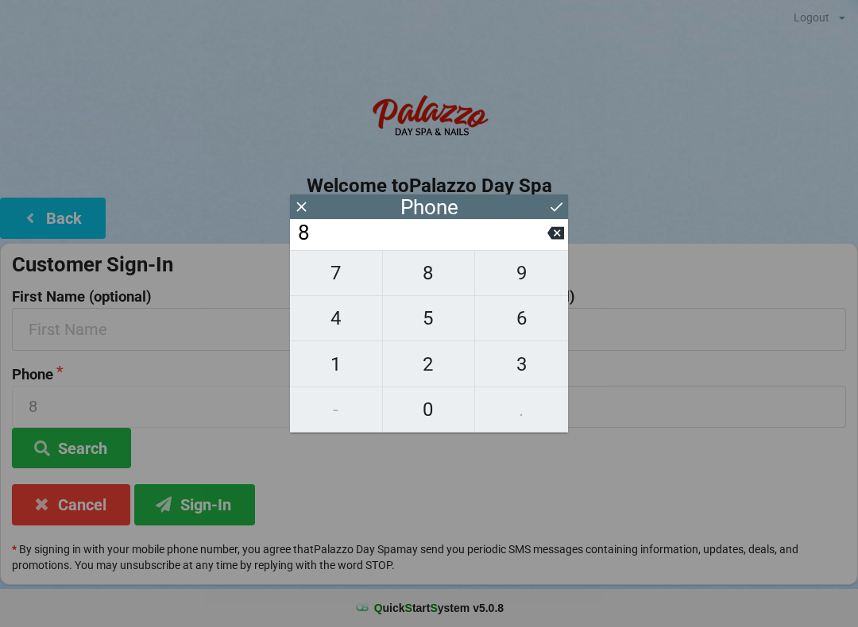
type input "89"
click at [543, 246] on input "89" at bounding box center [421, 233] width 251 height 25
click at [555, 244] on button at bounding box center [555, 232] width 17 height 21
type input "8"
click at [555, 239] on icon at bounding box center [555, 233] width 17 height 13
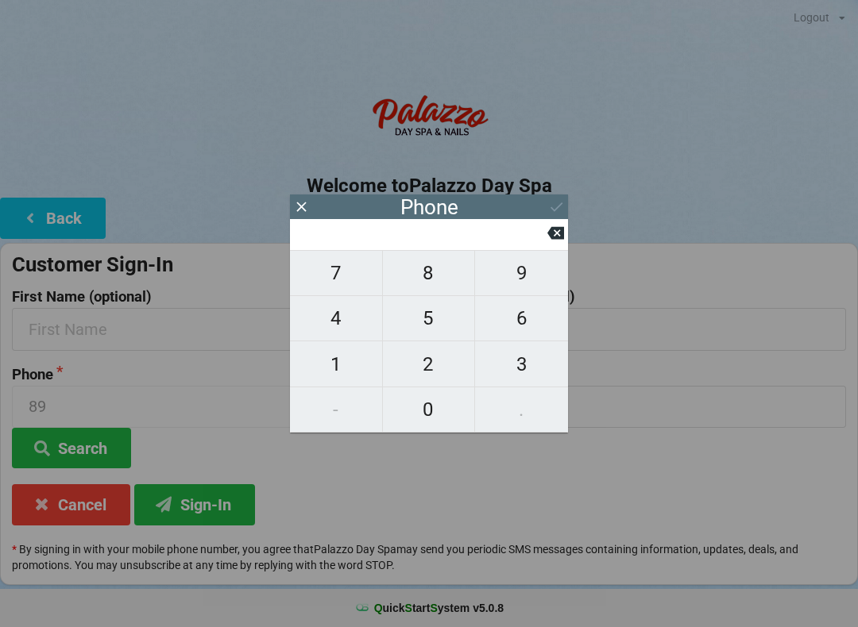
click at [437, 322] on span "5" at bounding box center [429, 318] width 92 height 33
type input "5"
click at [345, 323] on span "4" at bounding box center [336, 318] width 92 height 33
type input "54"
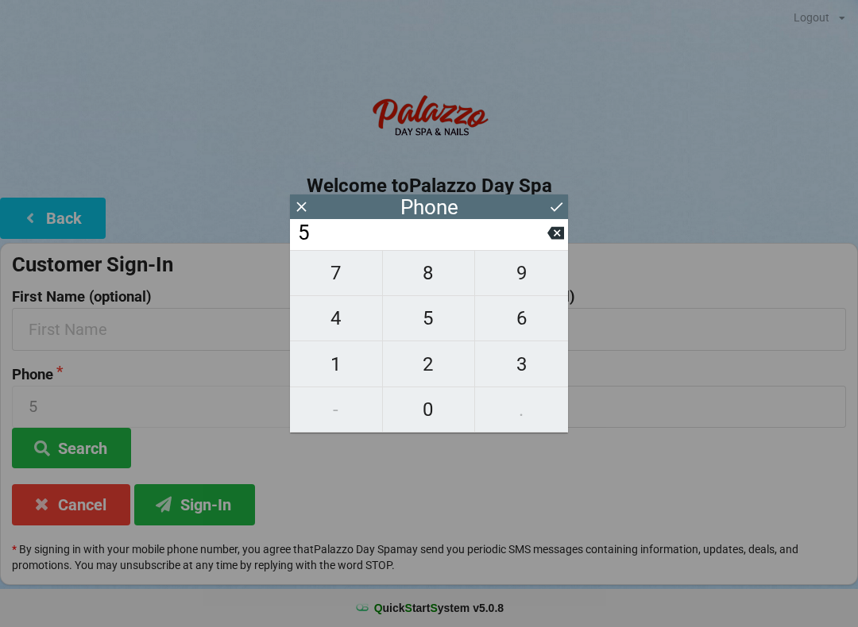
type input "54"
click at [446, 275] on span "8" at bounding box center [429, 273] width 92 height 33
type input "548"
click at [520, 376] on span "3" at bounding box center [521, 364] width 93 height 33
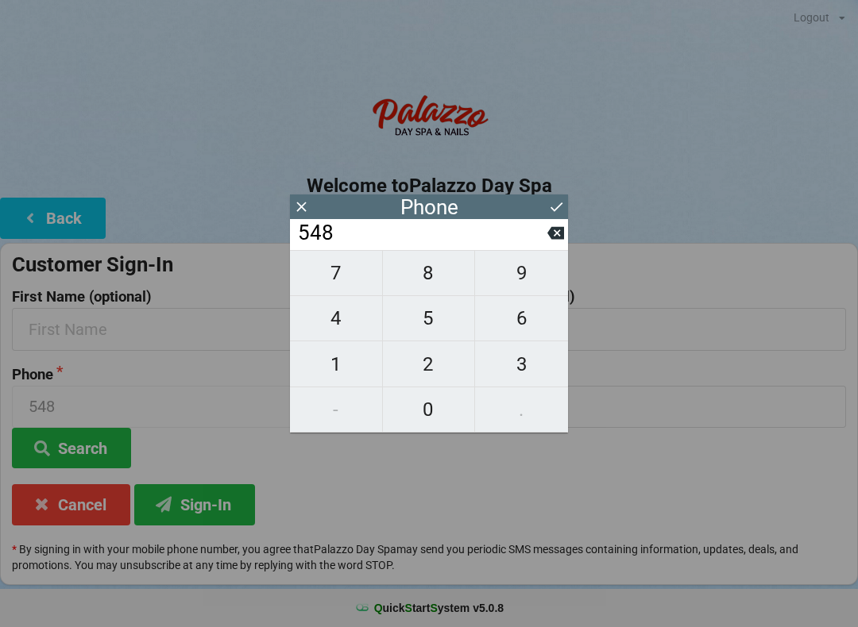
type input "5483"
click at [556, 216] on button at bounding box center [556, 206] width 17 height 21
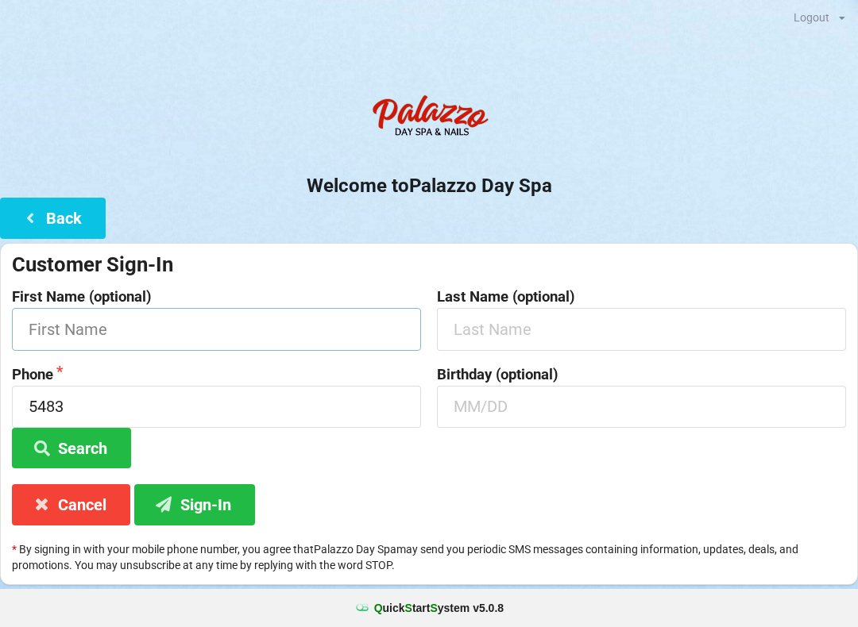
click at [250, 327] on input "text" at bounding box center [216, 329] width 409 height 42
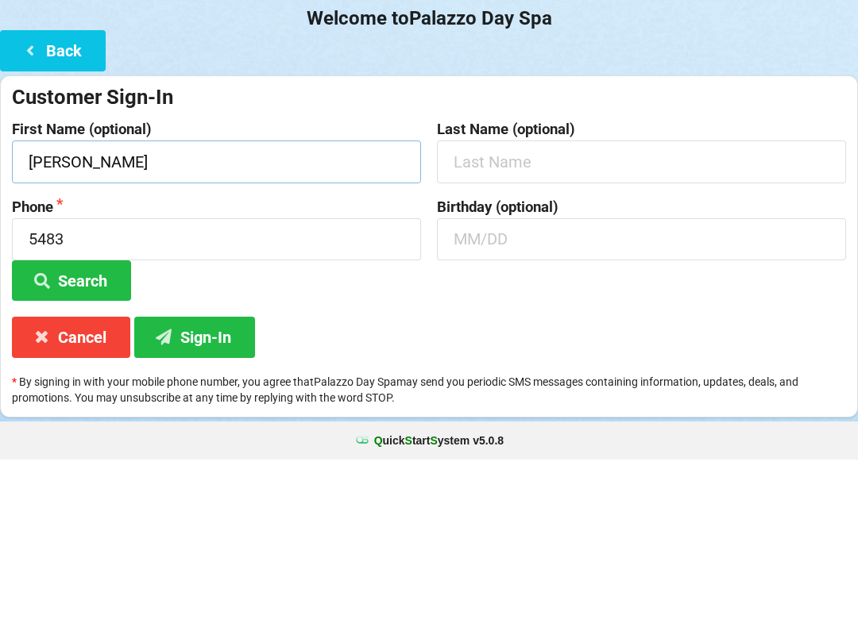
type input "[PERSON_NAME]"
click at [587, 308] on input "text" at bounding box center [641, 329] width 409 height 42
type input "Skwyra"
click at [524, 386] on input "text" at bounding box center [641, 407] width 409 height 42
type input "0702"
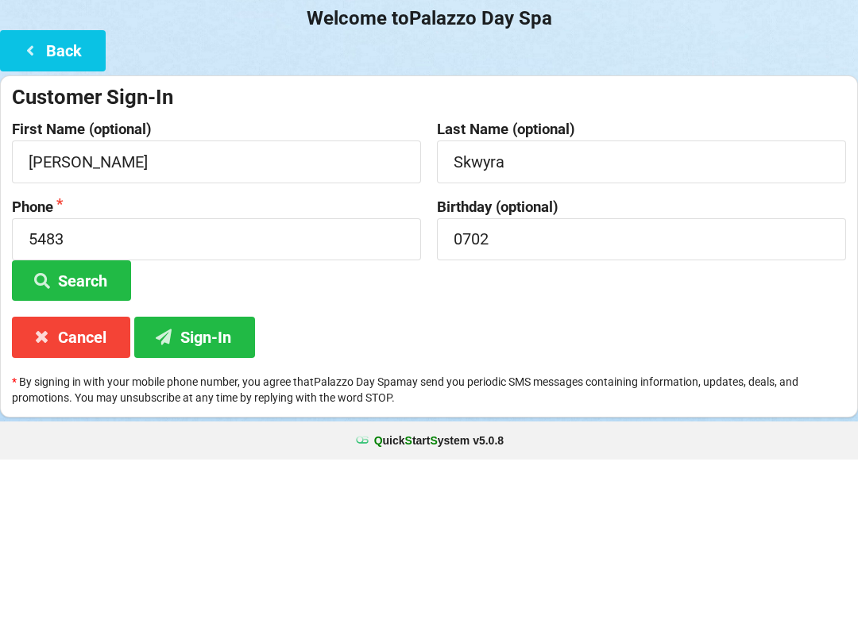
click at [58, 428] on button "Search" at bounding box center [71, 448] width 119 height 41
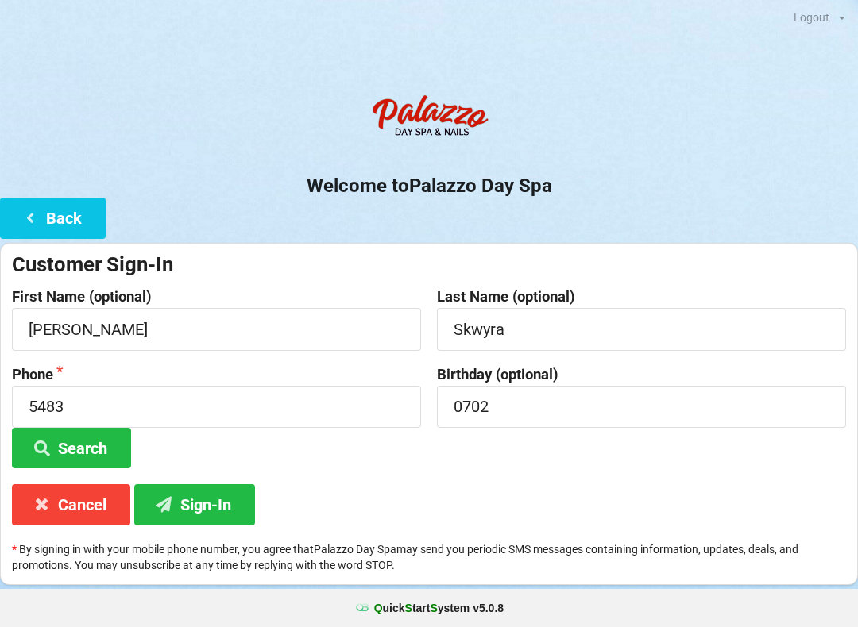
click at [93, 450] on button "Search" at bounding box center [71, 448] width 119 height 41
click at [87, 504] on button "Cancel" at bounding box center [71, 504] width 118 height 41
click at [231, 499] on button "Sign-In" at bounding box center [194, 504] width 121 height 41
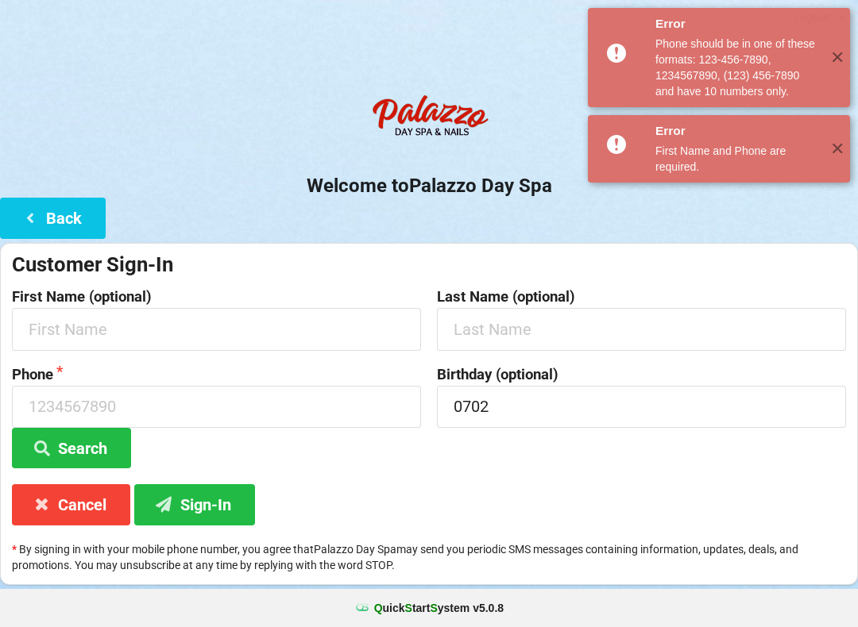
click at [376, 183] on h2 "Welcome to [GEOGRAPHIC_DATA]" at bounding box center [429, 186] width 858 height 25
click at [249, 308] on input "text" at bounding box center [216, 329] width 409 height 42
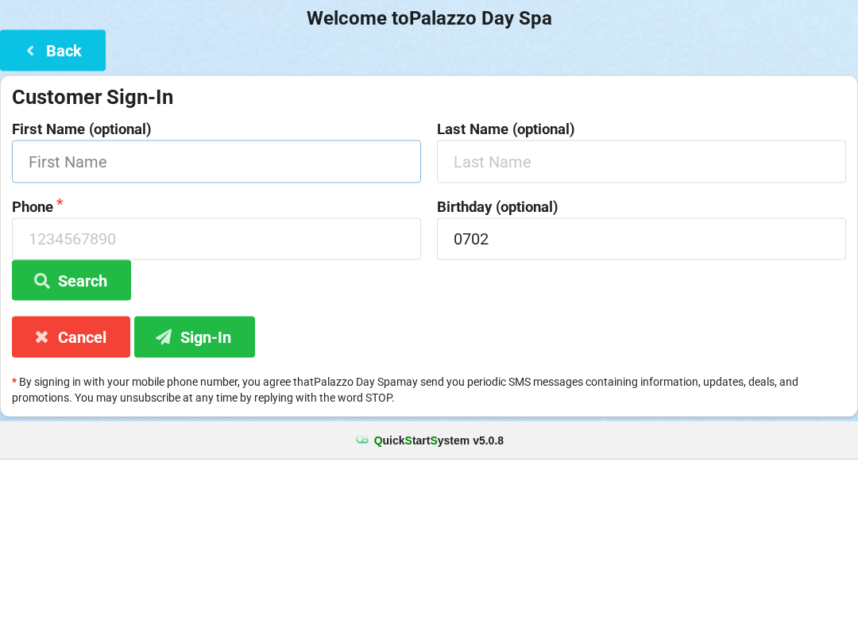
type input "M"
click at [85, 198] on button "Back" at bounding box center [53, 218] width 106 height 41
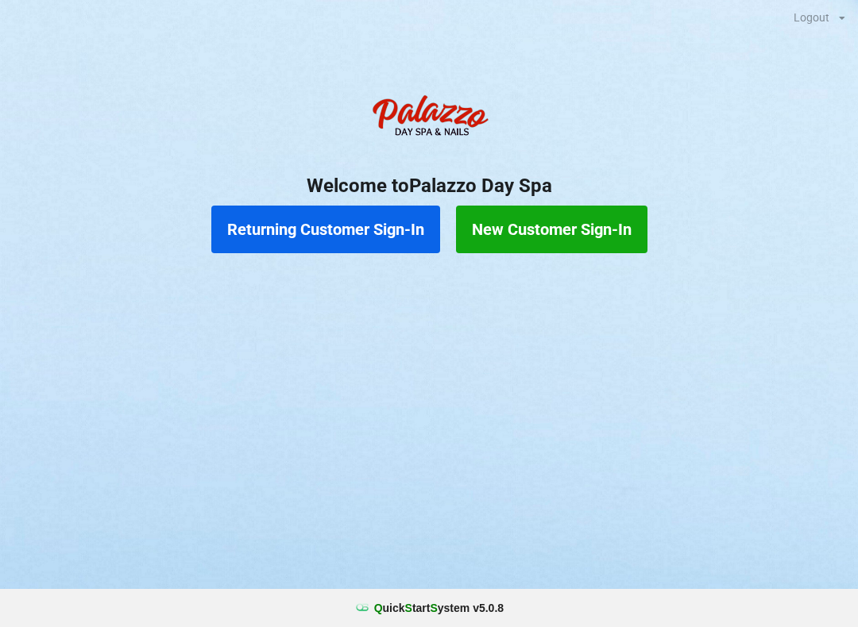
click at [348, 234] on button "Returning Customer Sign-In" at bounding box center [325, 230] width 229 height 48
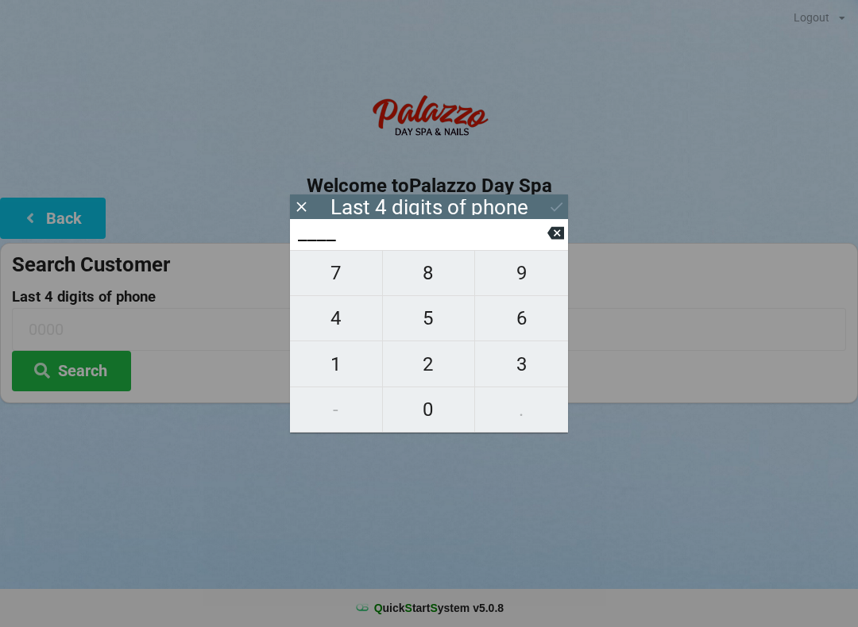
click at [440, 283] on span "8" at bounding box center [429, 273] width 92 height 33
type input "8___"
click at [537, 378] on span "3" at bounding box center [521, 364] width 93 height 33
type input "83__"
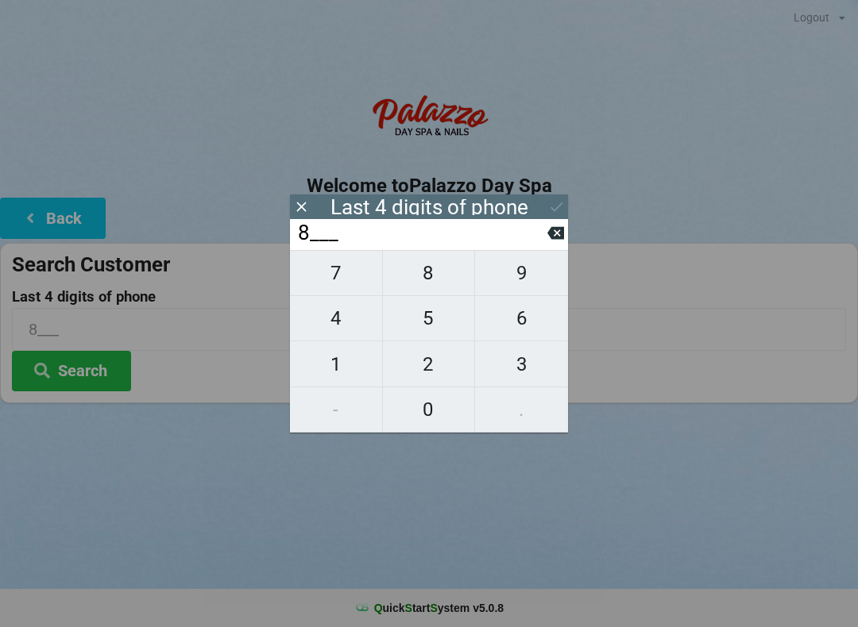
type input "83__"
click at [359, 274] on span "7" at bounding box center [336, 273] width 92 height 33
type input "837_"
click at [353, 322] on span "4" at bounding box center [336, 318] width 92 height 33
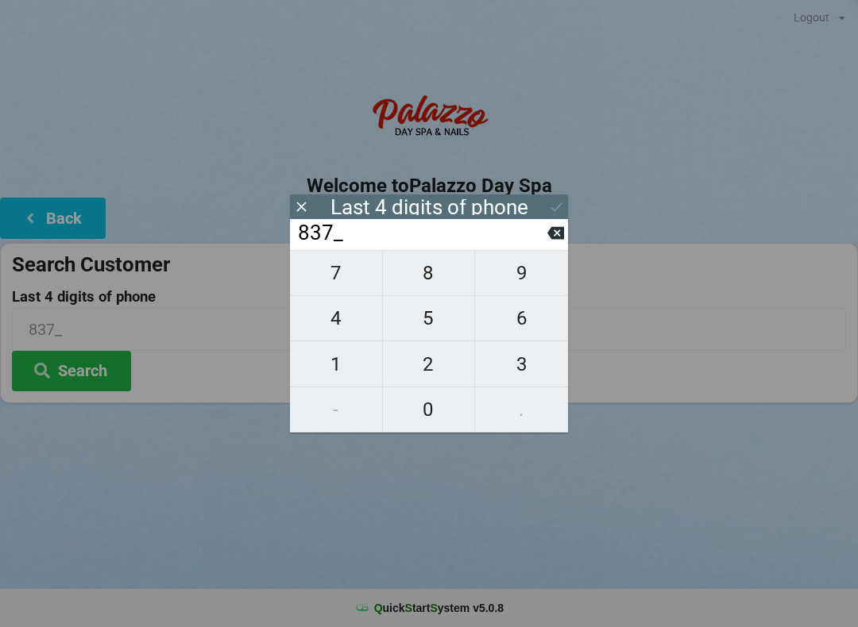
type input "8374"
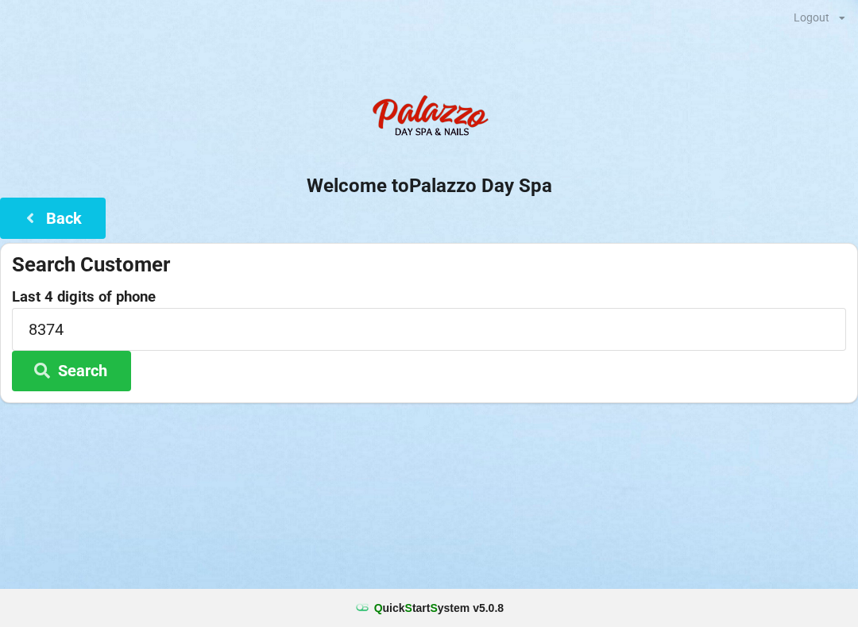
click at [493, 515] on div "Logout Logout Sign-In Welcome to Palazzo Day Spa Back Search Customer Last 4 di…" at bounding box center [429, 313] width 858 height 627
click at [67, 372] on button "Search" at bounding box center [71, 371] width 119 height 41
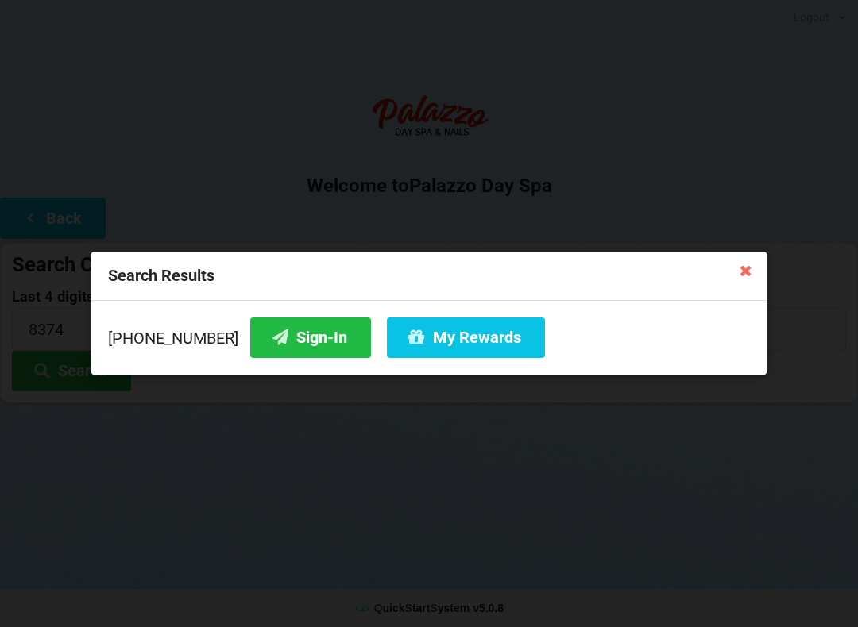
click at [278, 349] on button "Sign-In" at bounding box center [310, 338] width 121 height 41
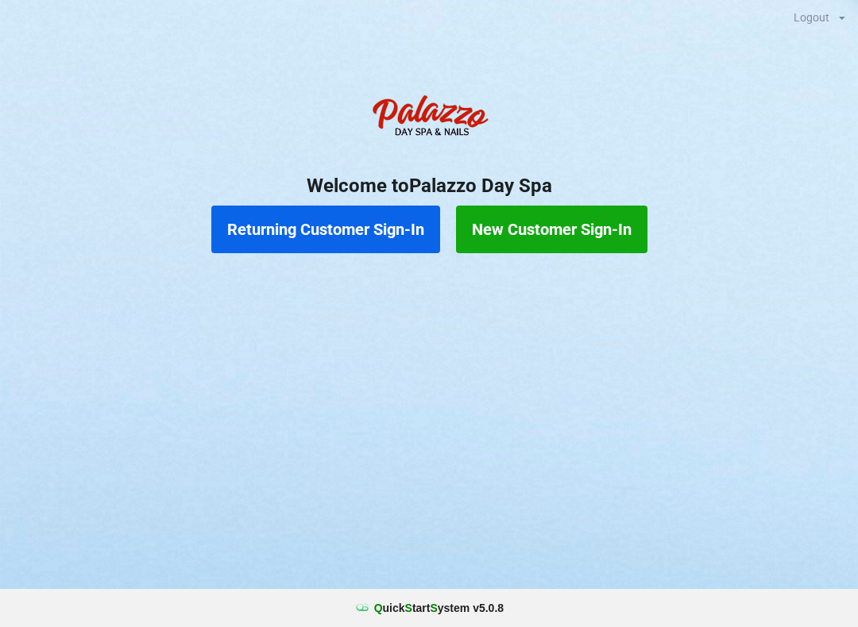
click at [571, 219] on button "New Customer Sign-In" at bounding box center [551, 230] width 191 height 48
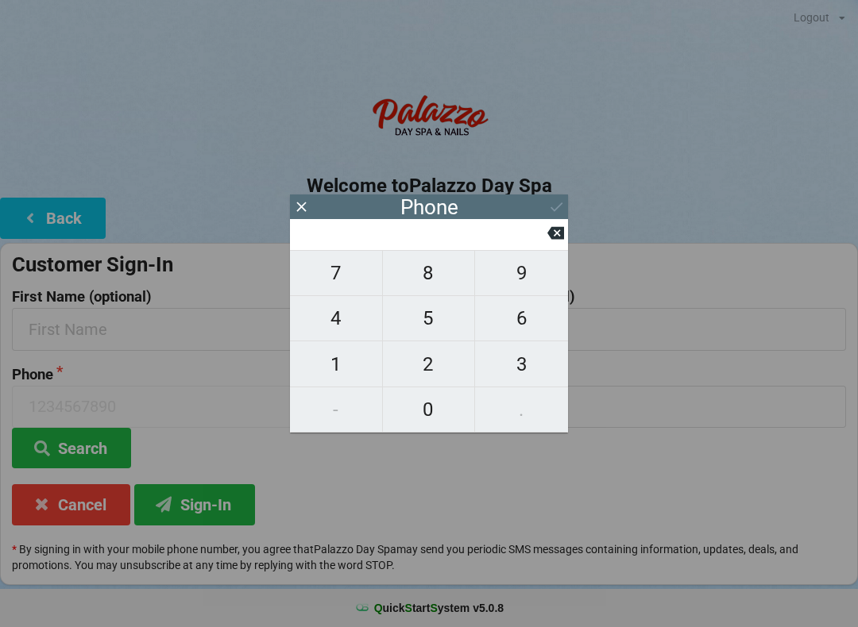
click at [557, 240] on icon at bounding box center [555, 233] width 17 height 13
click at [304, 203] on icon at bounding box center [301, 207] width 10 height 10
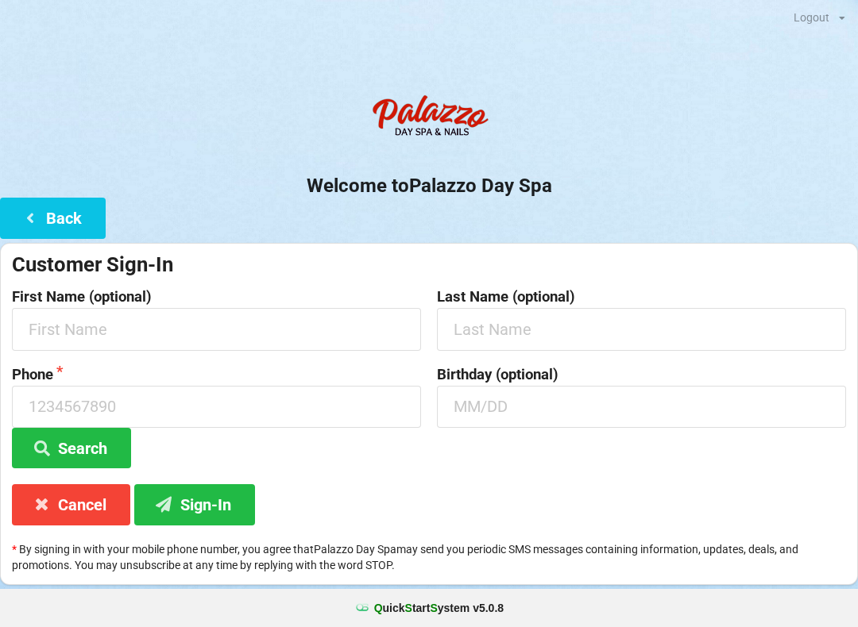
click at [61, 220] on button "Back" at bounding box center [53, 218] width 106 height 41
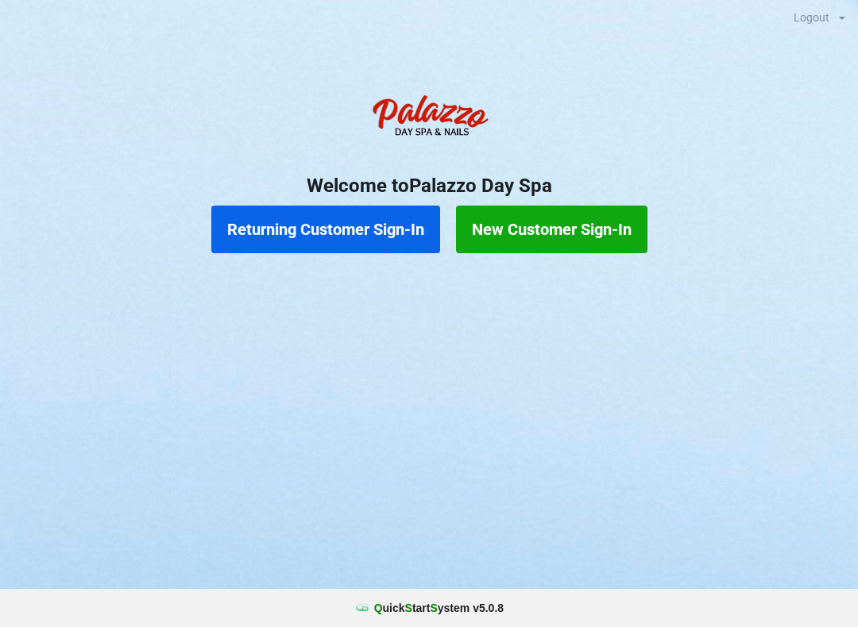
click at [335, 223] on button "Returning Customer Sign-In" at bounding box center [325, 230] width 229 height 48
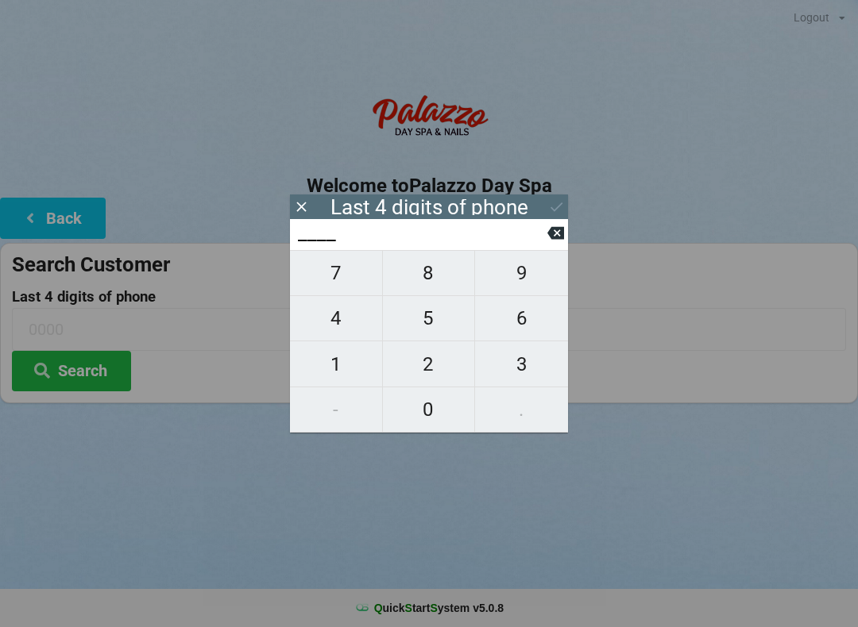
click at [353, 371] on span "1" at bounding box center [336, 364] width 92 height 33
type input "1___"
click at [523, 371] on span "3" at bounding box center [521, 364] width 93 height 33
type input "13__"
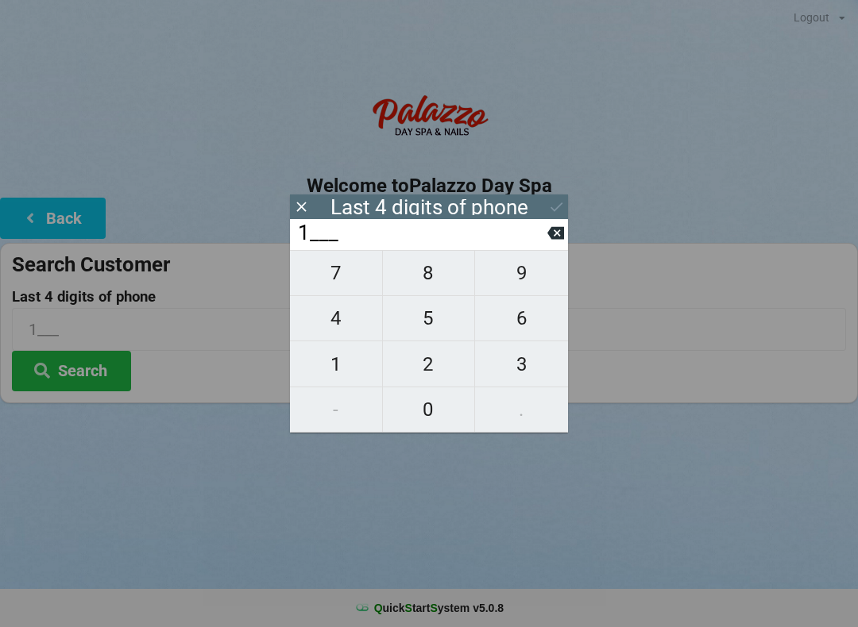
type input "13__"
click at [528, 284] on span "9" at bounding box center [521, 273] width 93 height 33
type input "139_"
click at [340, 324] on span "4" at bounding box center [336, 318] width 92 height 33
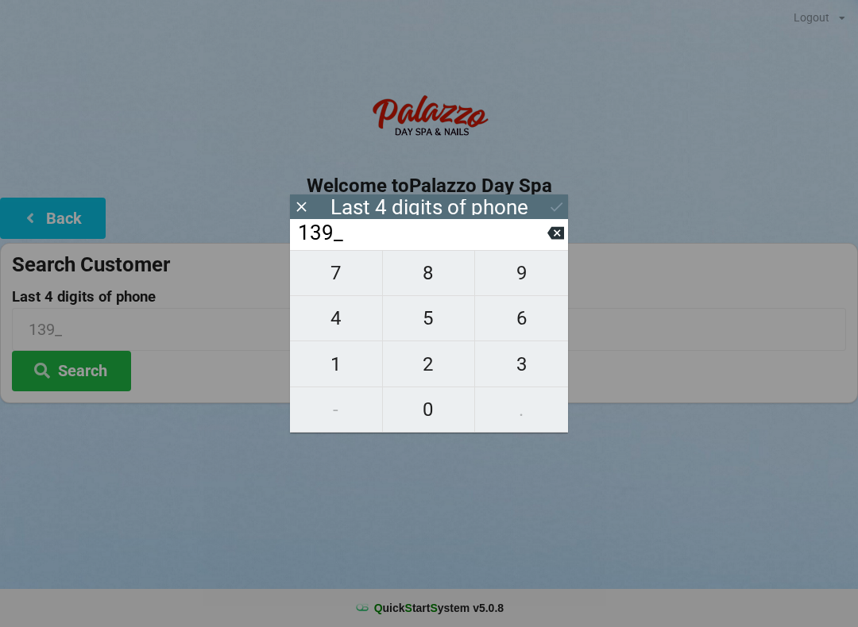
type input "1394"
click at [554, 244] on button at bounding box center [555, 232] width 17 height 21
click at [344, 335] on span "4" at bounding box center [336, 318] width 92 height 33
type input "1394"
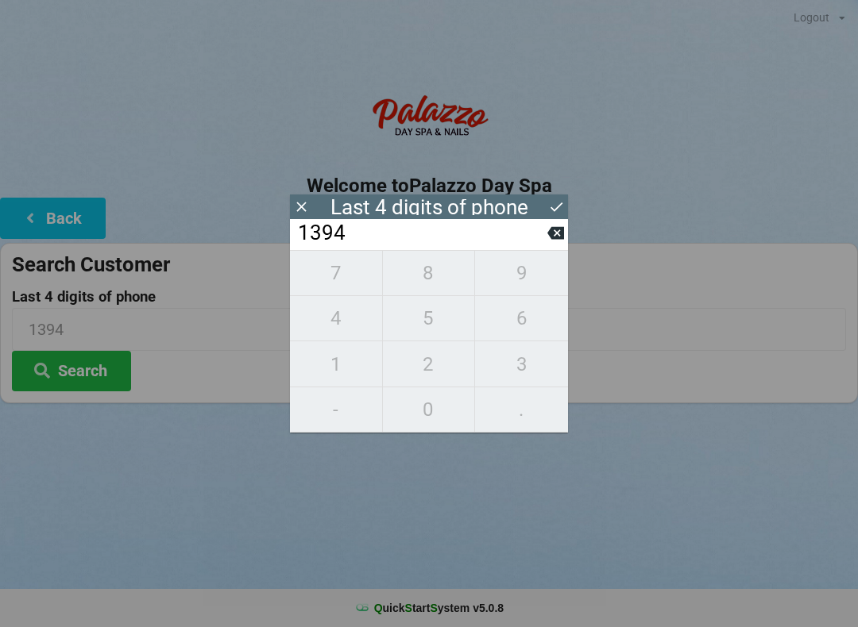
click at [563, 208] on icon at bounding box center [556, 207] width 17 height 17
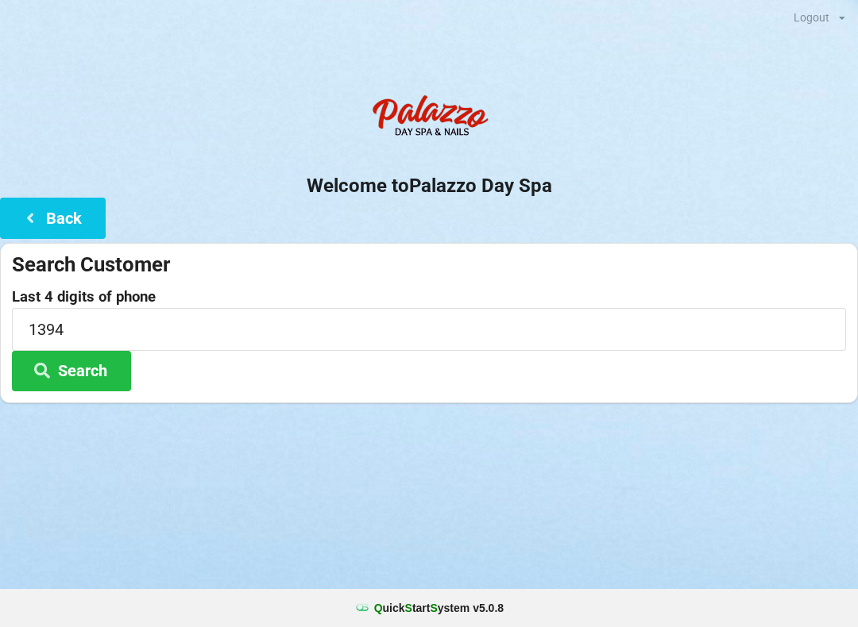
click at [92, 376] on button "Search" at bounding box center [71, 371] width 119 height 41
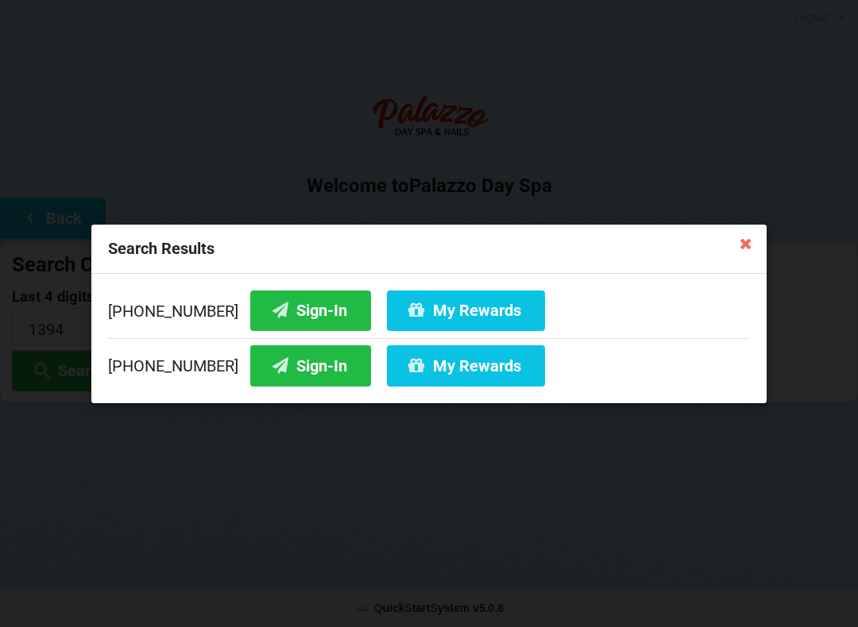
click at [272, 313] on button "Sign-In" at bounding box center [310, 310] width 121 height 41
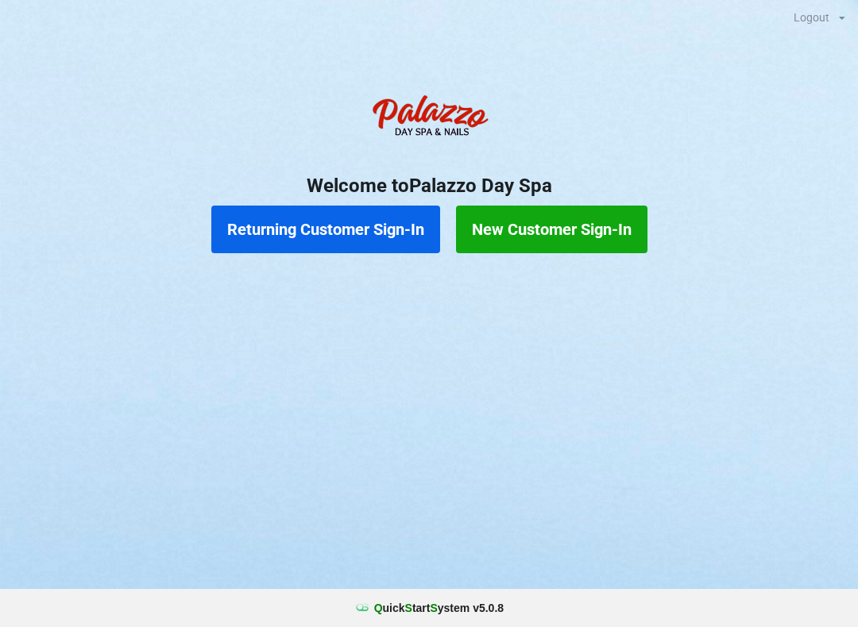
click at [333, 231] on button "Returning Customer Sign-In" at bounding box center [325, 230] width 229 height 48
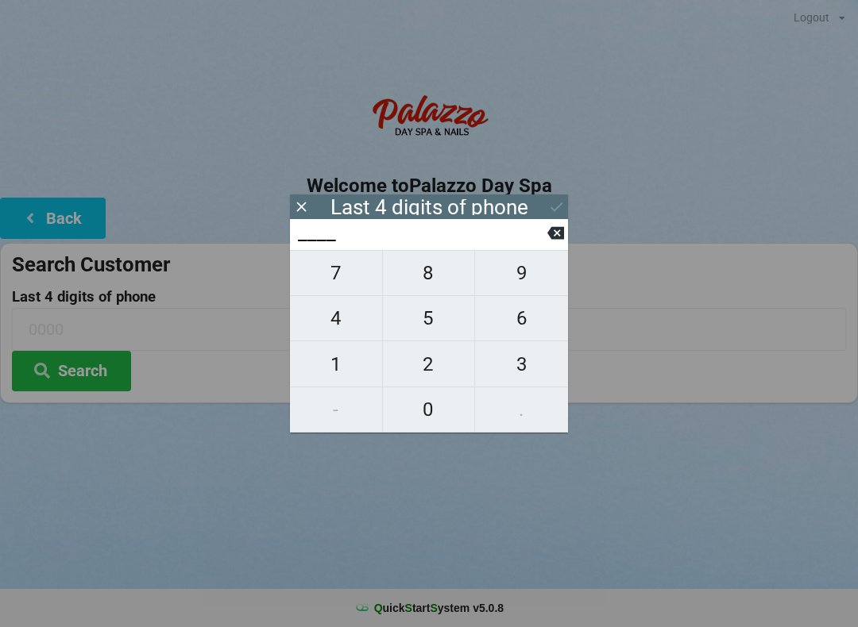
click at [341, 321] on span "4" at bounding box center [336, 318] width 92 height 33
type input "4___"
click at [434, 429] on button "0" at bounding box center [429, 410] width 93 height 45
type input "40__"
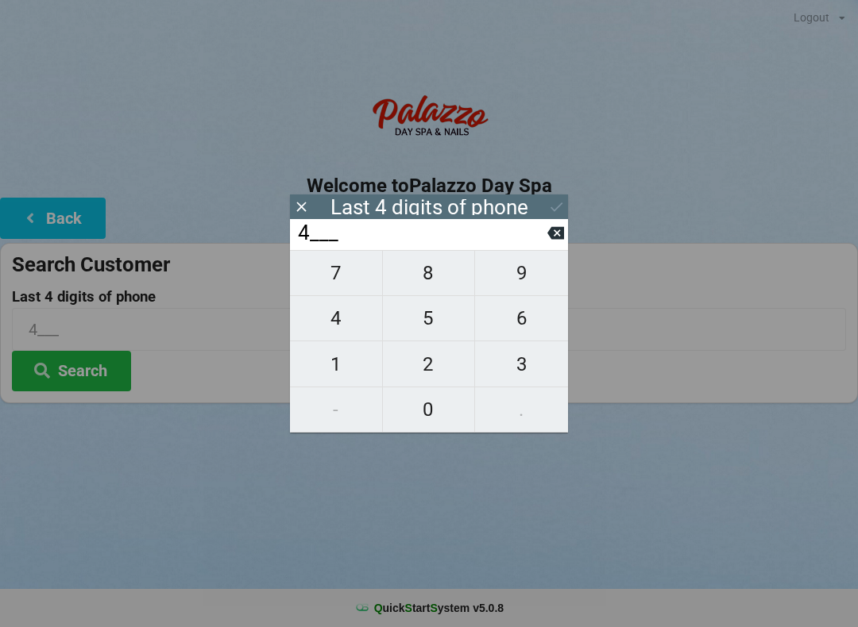
type input "40__"
click at [339, 287] on span "7" at bounding box center [336, 273] width 92 height 33
type input "407_"
click at [434, 380] on span "2" at bounding box center [429, 364] width 92 height 33
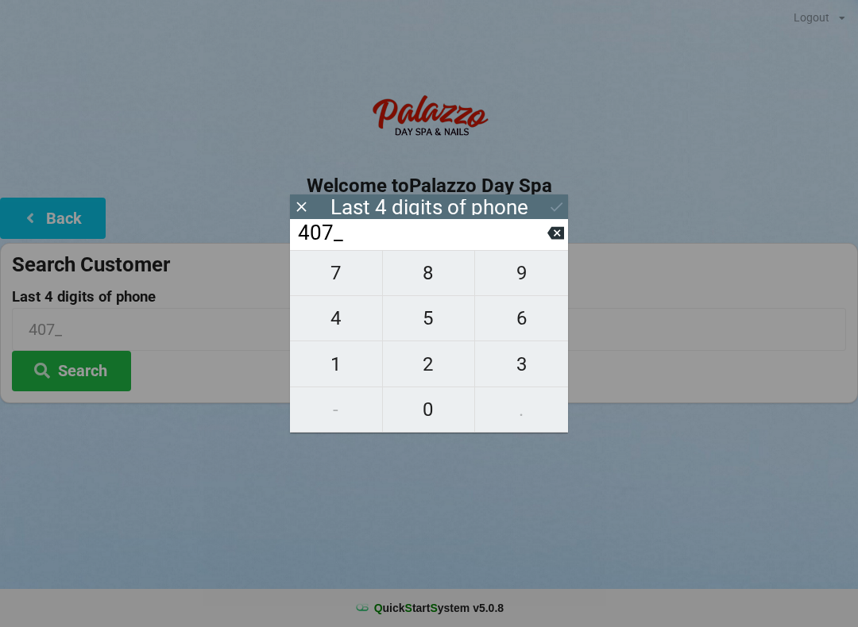
type input "4072"
click at [530, 338] on div "7 8 9 4 5 6 1 2 3 - 0 ." at bounding box center [429, 341] width 278 height 183
click at [326, 289] on div "7 8 9 4 5 6 1 2 3 - 0 ." at bounding box center [429, 341] width 278 height 183
click at [439, 368] on div "7 8 9 4 5 6 1 2 3 - 0 ." at bounding box center [429, 341] width 278 height 183
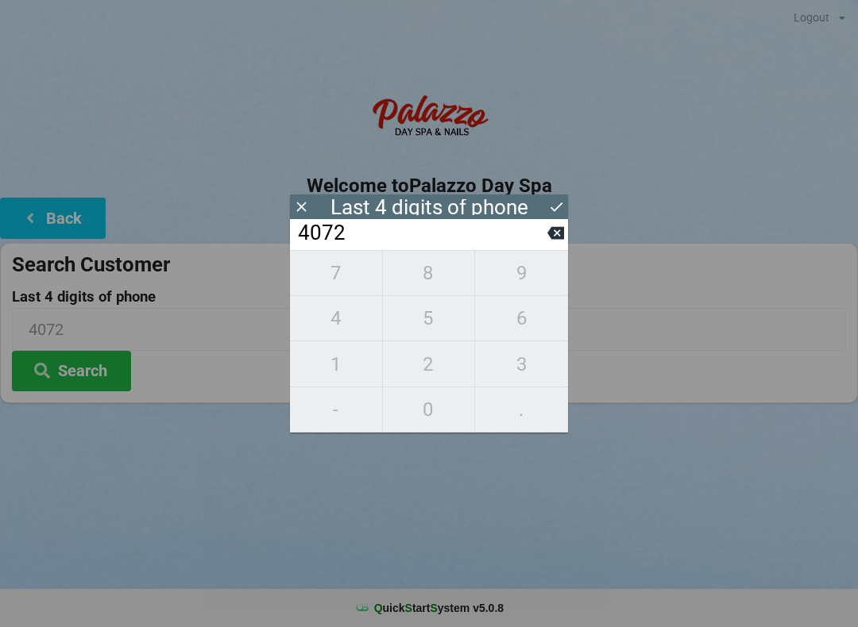
click at [428, 431] on div "7 8 9 4 5 6 1 2 3 - 0 ." at bounding box center [429, 341] width 278 height 183
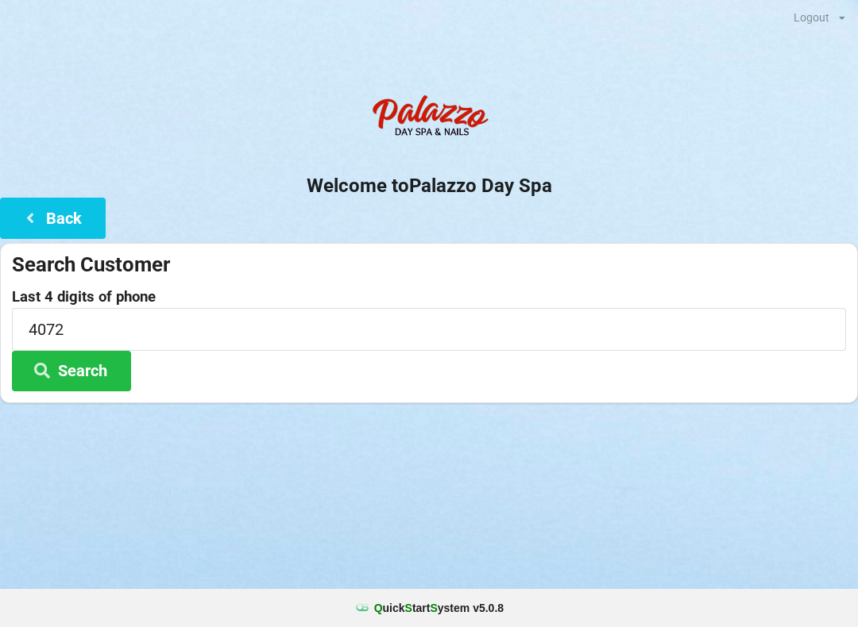
click at [424, 555] on div "Logout Logout Sign-In Welcome to Palazzo Day Spa Back Search Customer Last 4 di…" at bounding box center [429, 313] width 858 height 627
click at [108, 330] on input "4072" at bounding box center [429, 329] width 834 height 42
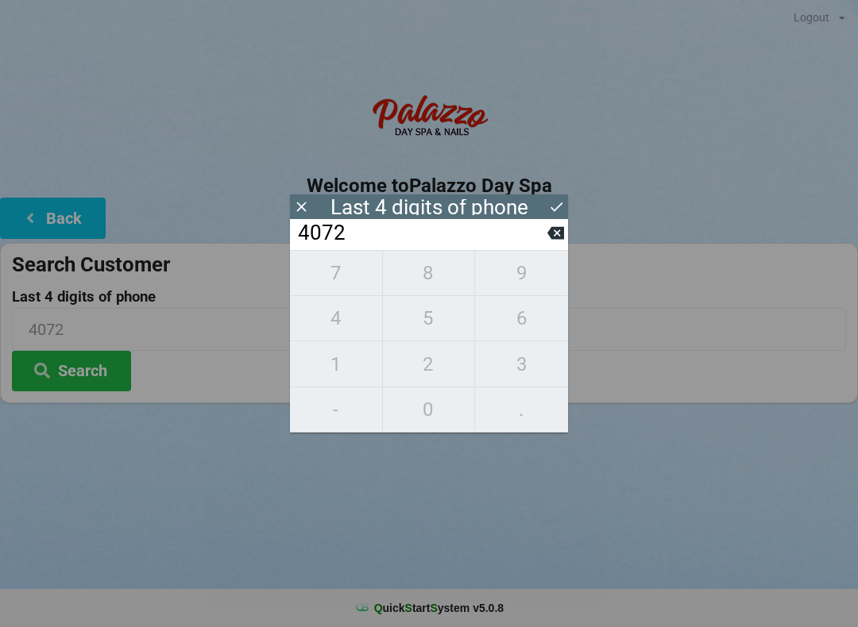
click at [562, 240] on icon at bounding box center [555, 233] width 17 height 13
click at [554, 244] on button at bounding box center [555, 232] width 17 height 21
click at [549, 244] on button at bounding box center [555, 232] width 17 height 21
click at [550, 244] on button at bounding box center [555, 232] width 17 height 21
type input "____"
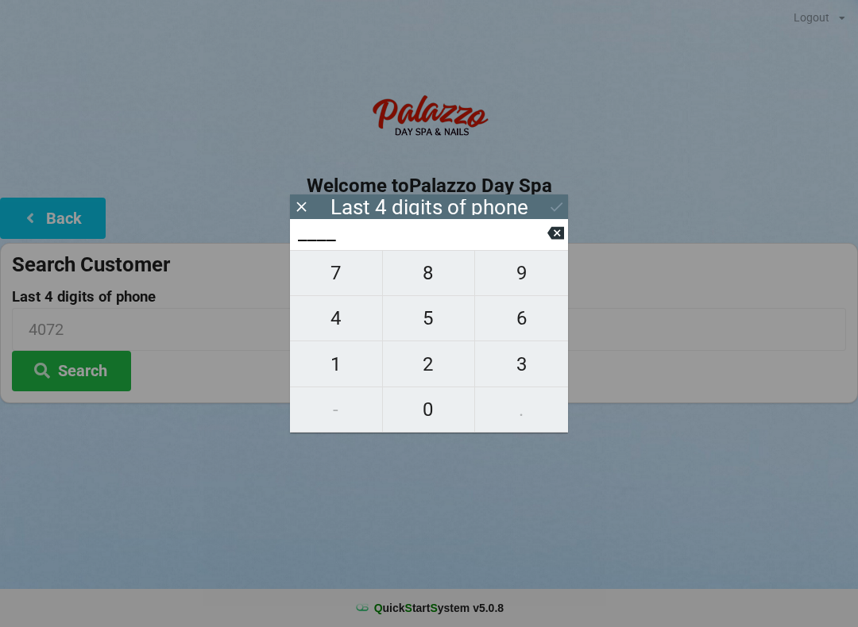
click at [442, 363] on span "2" at bounding box center [429, 364] width 92 height 33
type input "2___"
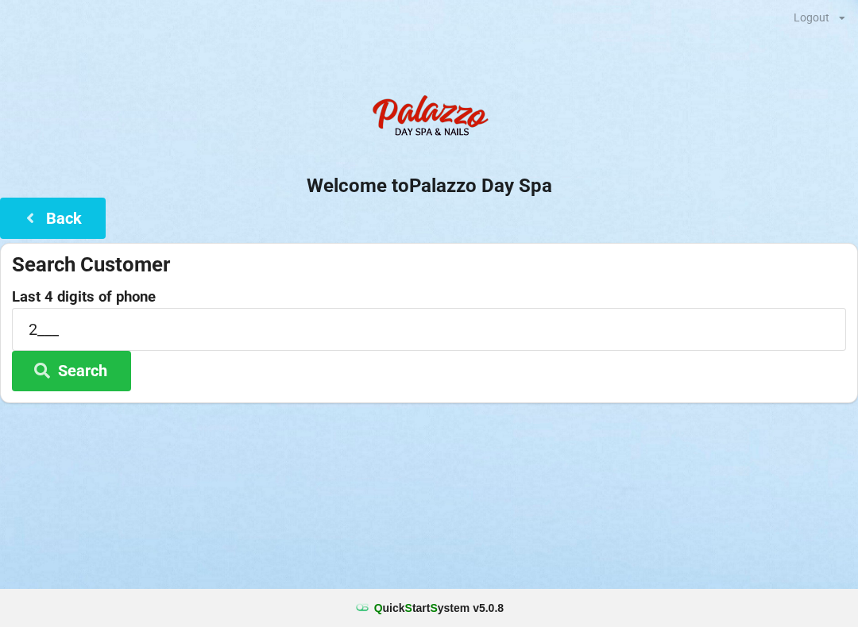
click at [437, 443] on div "Logout Logout Sign-In Welcome to Palazzo Day Spa Back Search Customer Last 4 di…" at bounding box center [429, 313] width 858 height 627
click at [92, 363] on button "Search" at bounding box center [71, 371] width 119 height 41
click at [71, 377] on button "Search" at bounding box center [71, 371] width 119 height 41
click at [197, 334] on input "2___" at bounding box center [429, 329] width 834 height 42
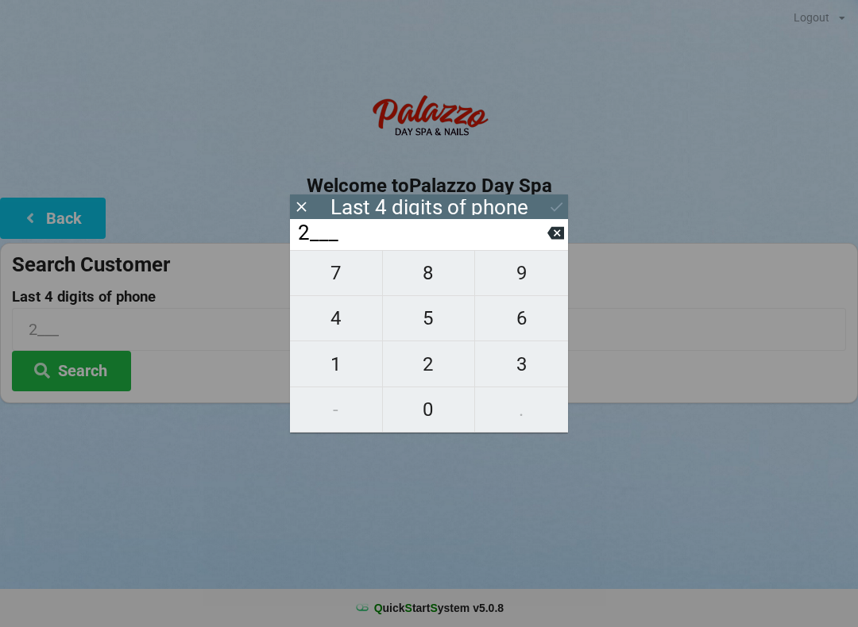
click at [534, 246] on input "2___" at bounding box center [421, 233] width 251 height 25
click at [532, 246] on input "2___" at bounding box center [421, 233] width 251 height 25
click at [553, 237] on icon at bounding box center [555, 233] width 17 height 13
type input "____"
click at [434, 428] on button "0" at bounding box center [429, 410] width 93 height 45
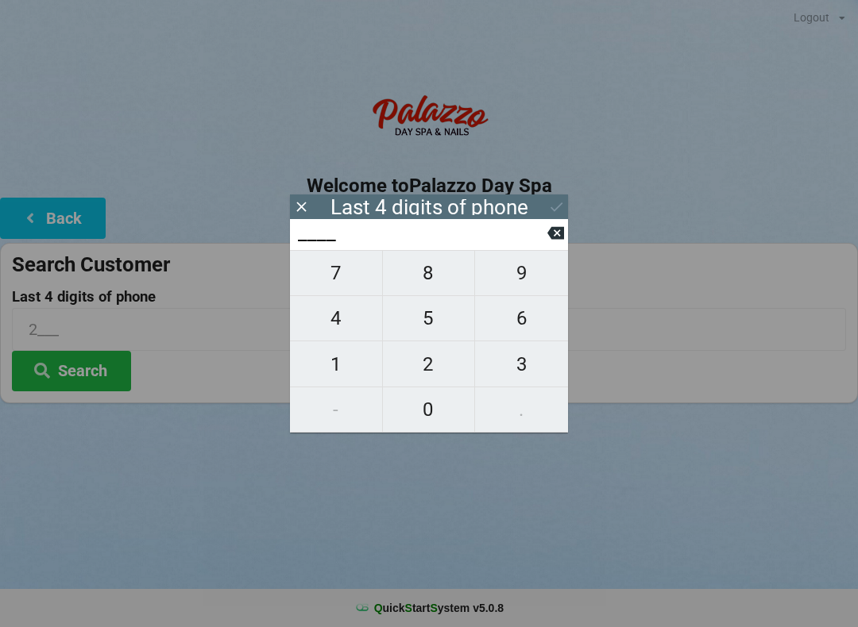
type input "0___"
click at [422, 278] on span "8" at bounding box center [429, 273] width 92 height 33
type input "08__"
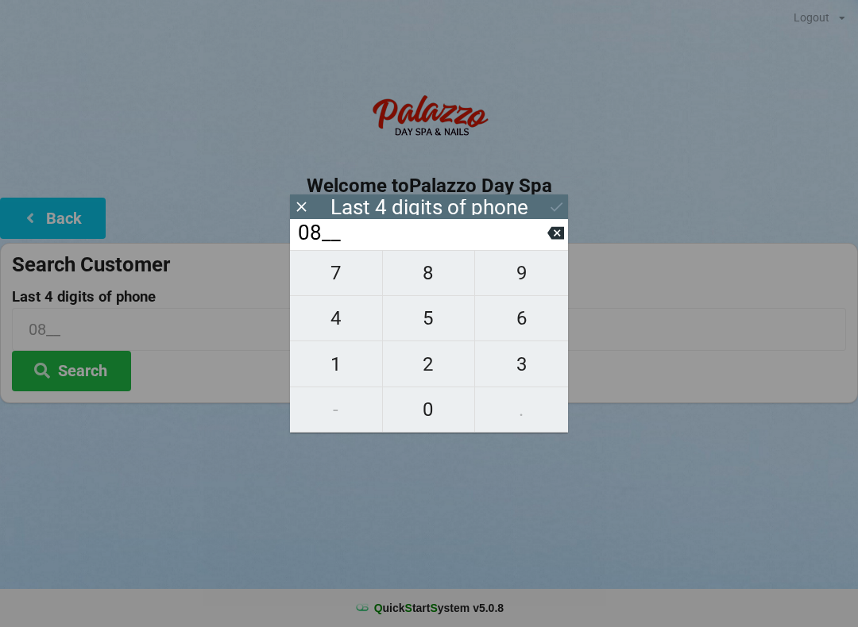
click at [435, 365] on span "2" at bounding box center [429, 364] width 92 height 33
type input "082_"
click at [437, 281] on span "8" at bounding box center [429, 273] width 92 height 33
type input "0828"
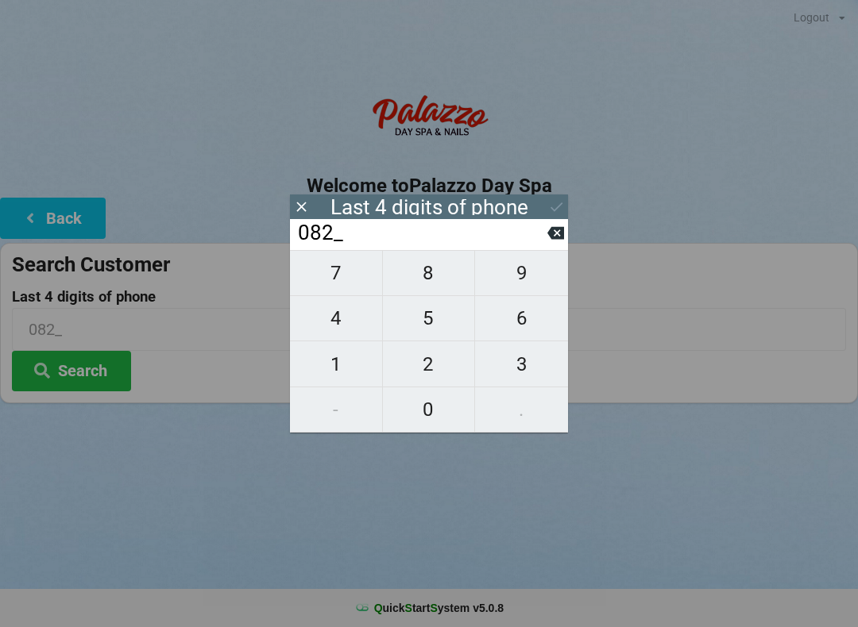
type input "0828"
click at [551, 199] on icon at bounding box center [556, 207] width 17 height 17
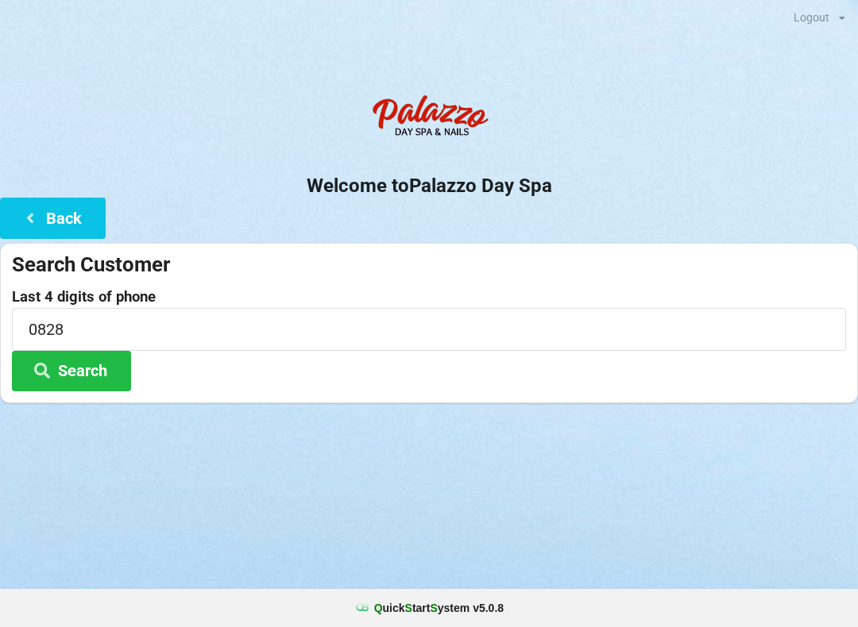
click at [71, 389] on button "Search" at bounding box center [71, 371] width 119 height 41
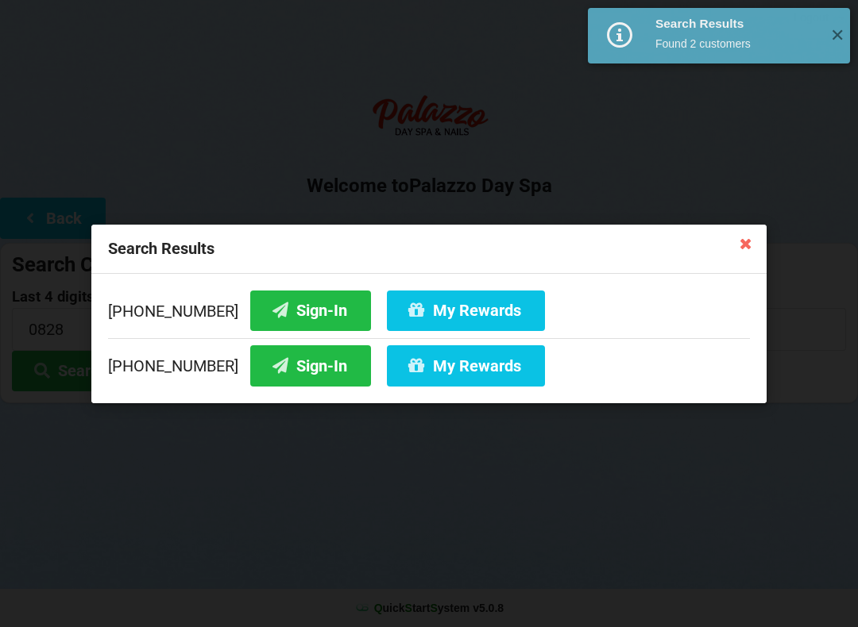
click at [287, 314] on button "Sign-In" at bounding box center [310, 310] width 121 height 41
